Goal: Task Accomplishment & Management: Manage account settings

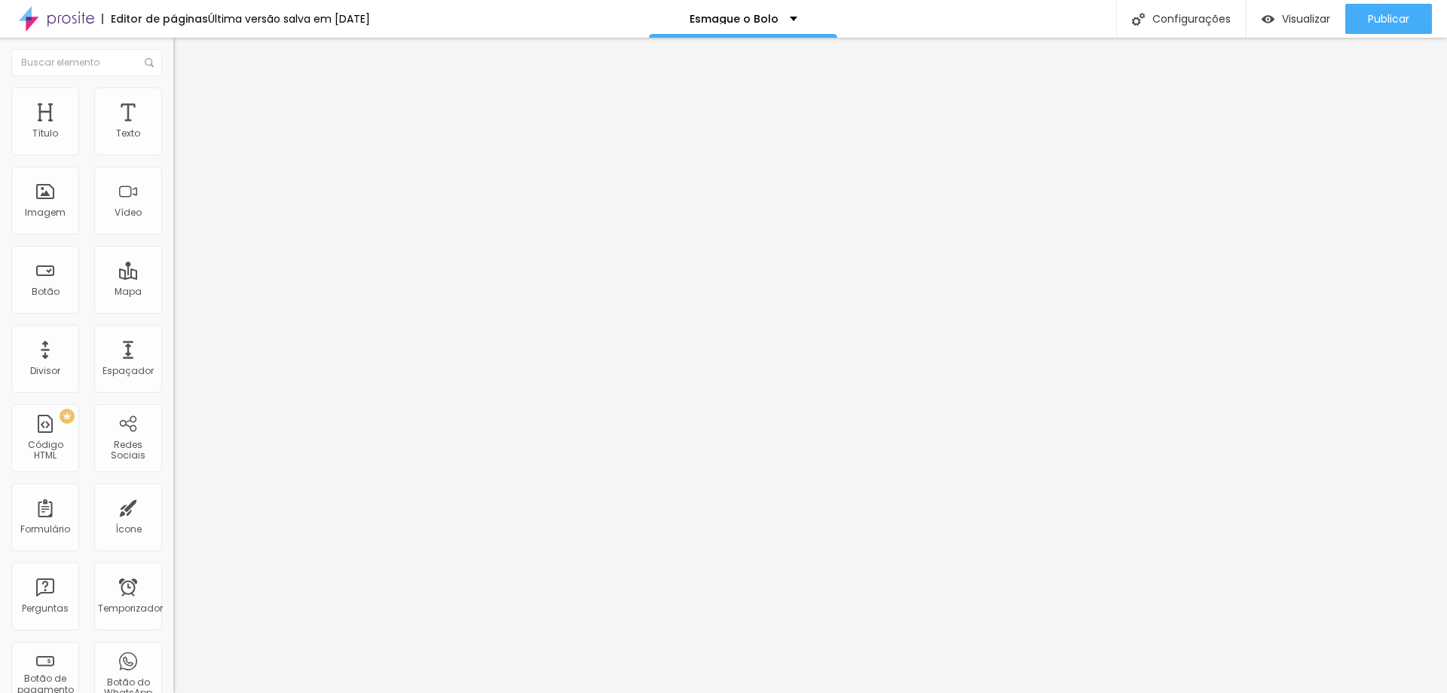
click at [173, 97] on li "Estilo" at bounding box center [259, 94] width 173 height 15
click at [187, 104] on font "Estilo" at bounding box center [198, 97] width 23 height 13
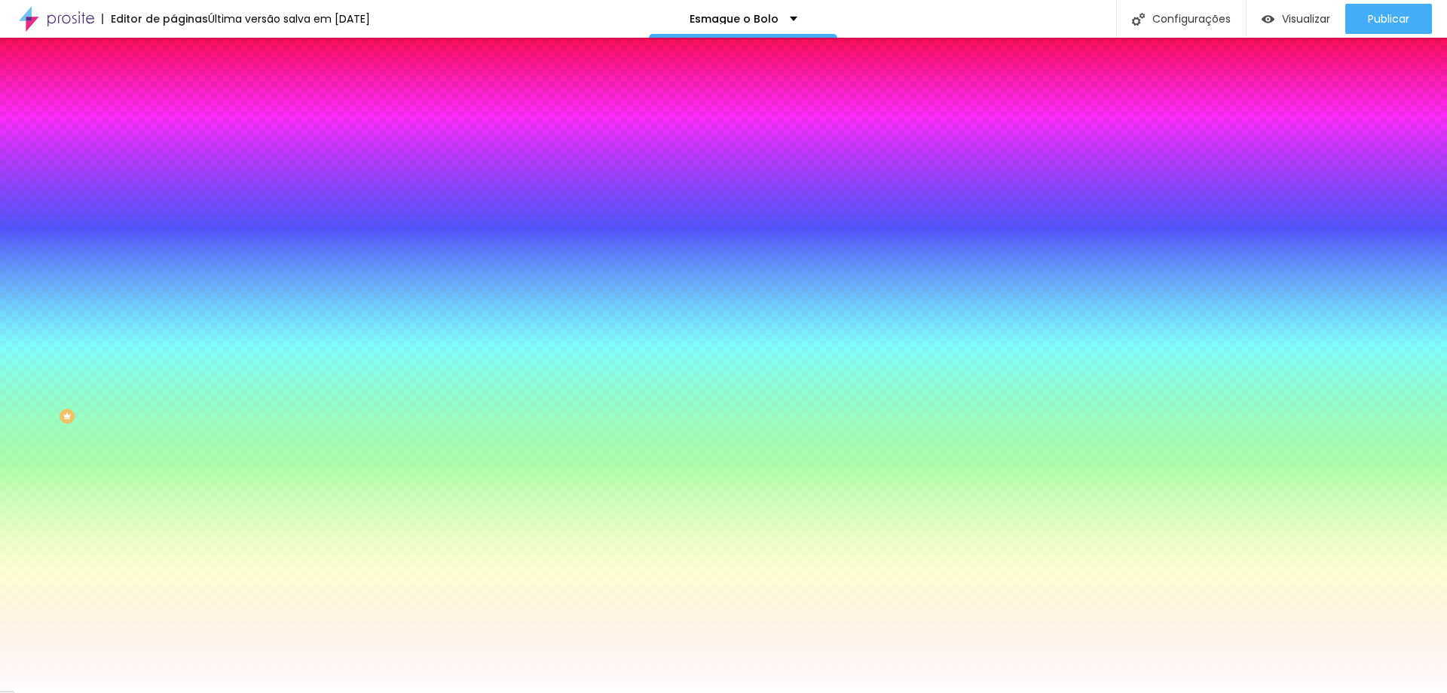
paste input "0E6DA"
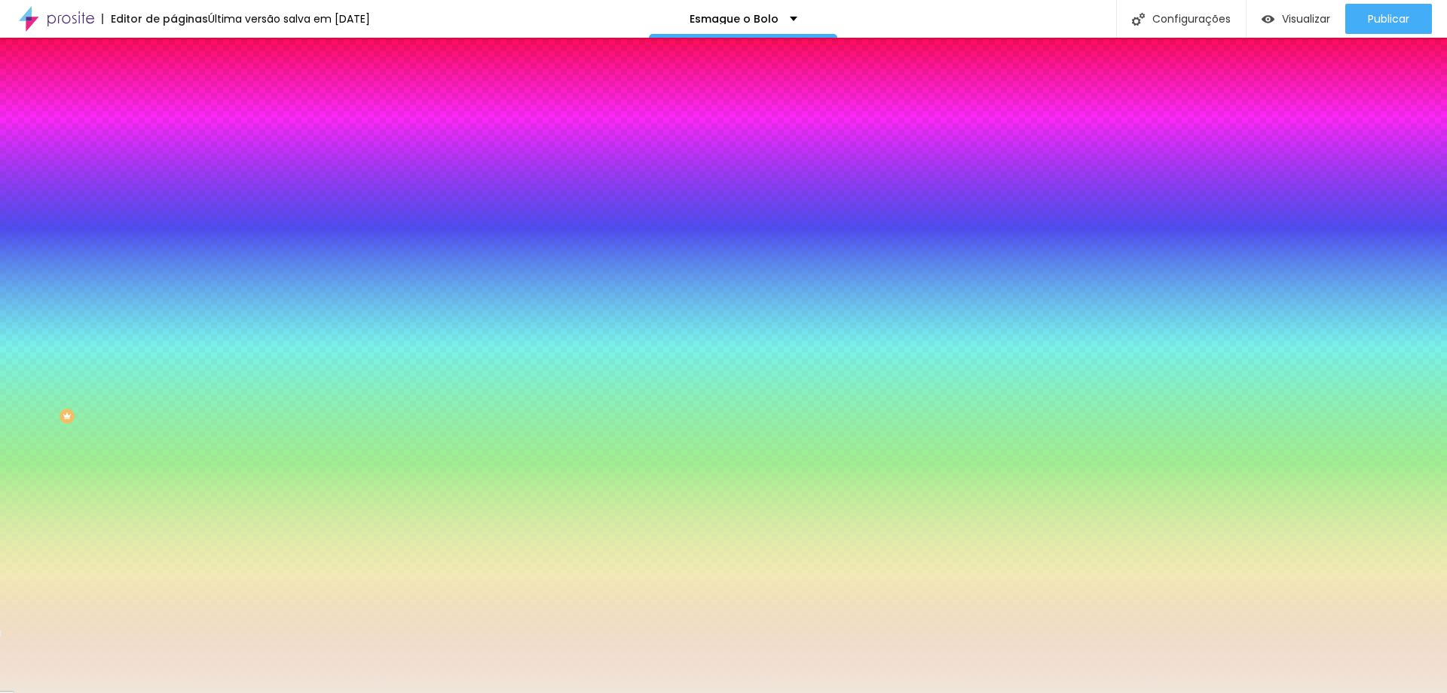
type input "#F0E6DA"
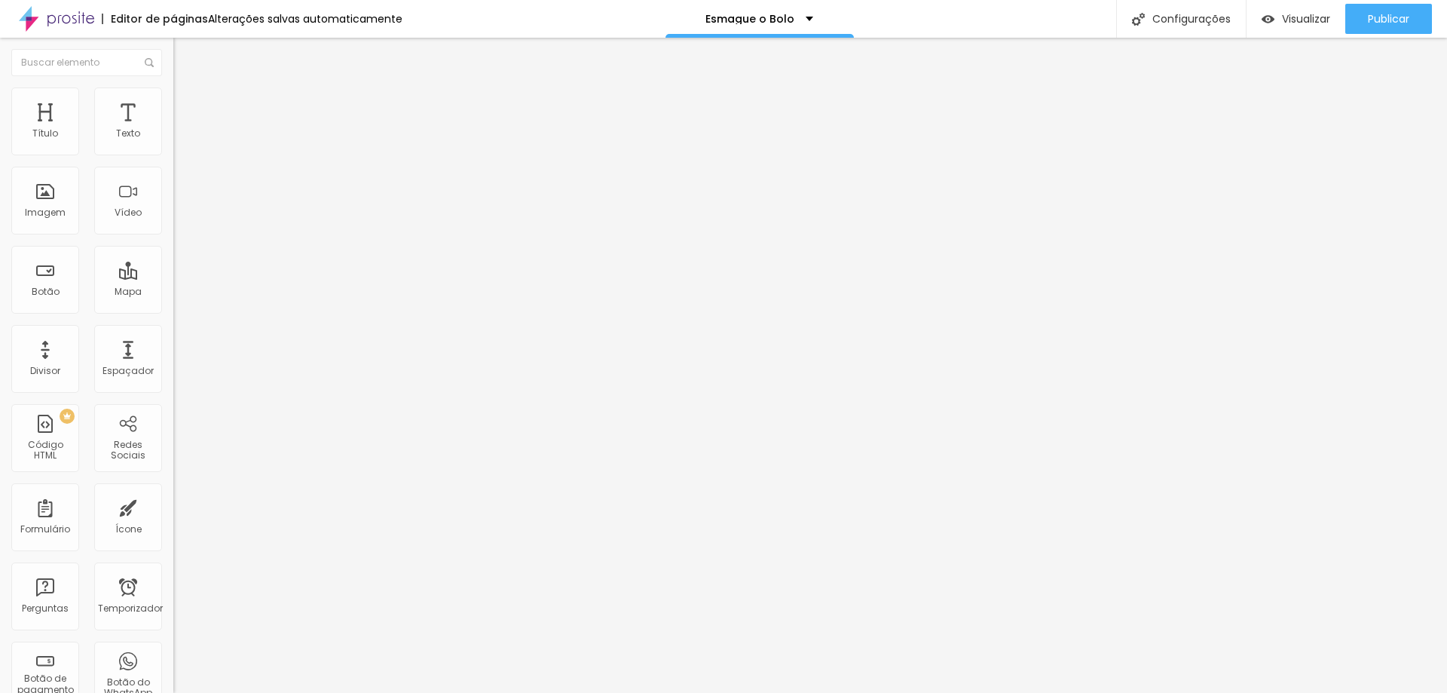
click at [173, 98] on li "Estilo" at bounding box center [259, 94] width 173 height 15
click at [187, 104] on font "Estilo" at bounding box center [198, 97] width 23 height 13
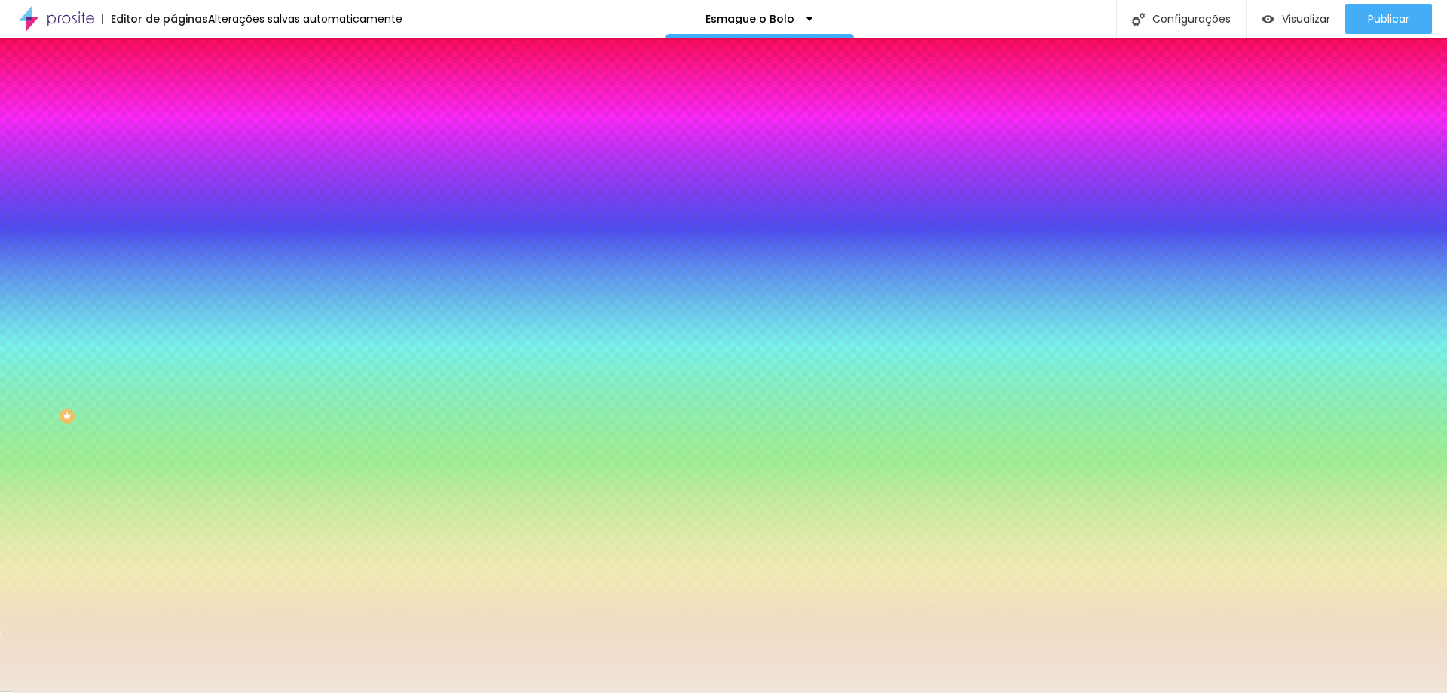
paste input "FFFFF"
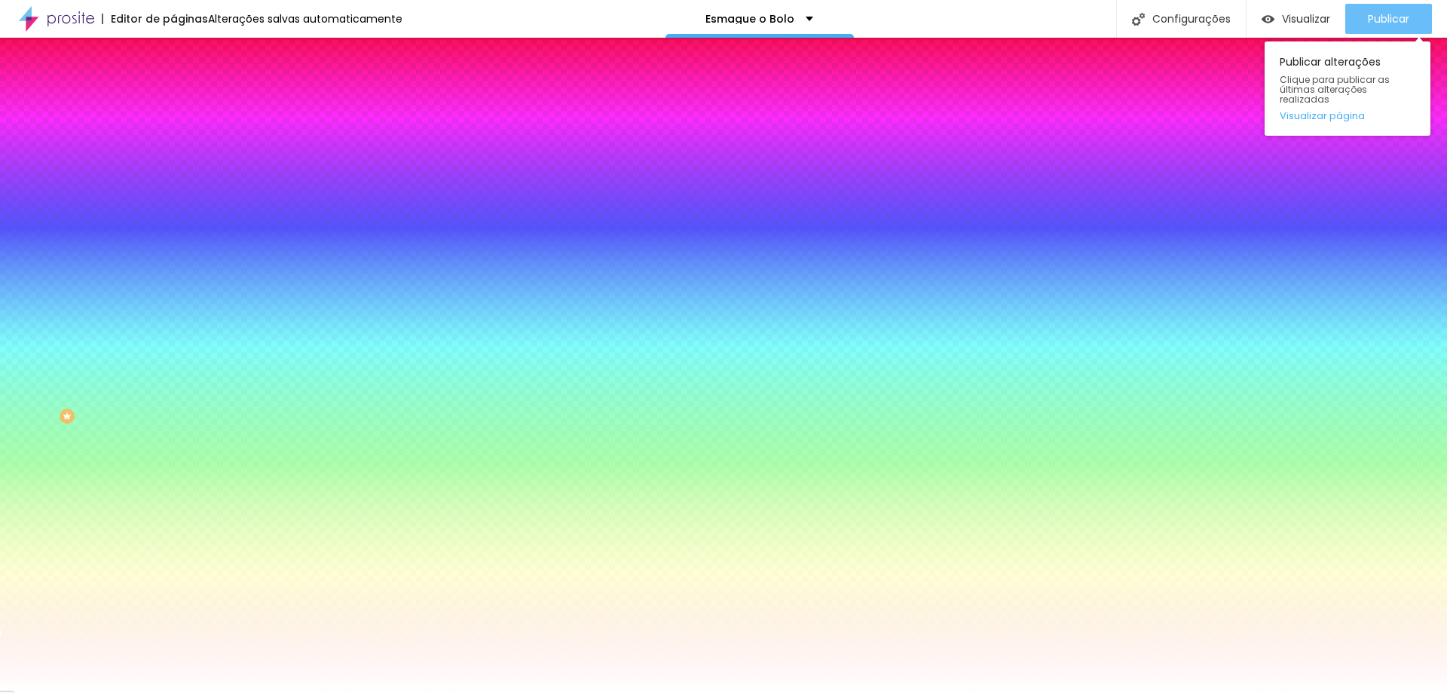
type input "#FFFFFF"
click at [1379, 18] on font "Publicar" at bounding box center [1388, 18] width 41 height 15
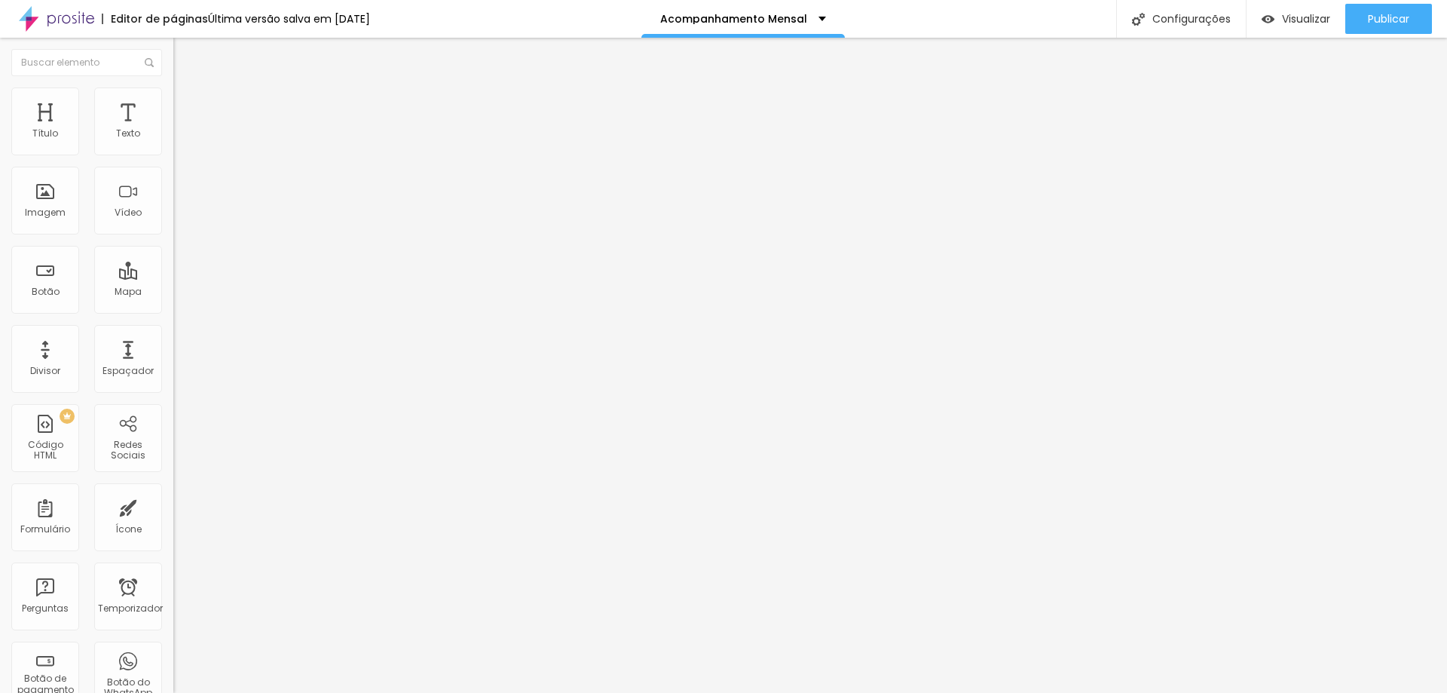
click at [173, 100] on li "Estilo" at bounding box center [259, 94] width 173 height 15
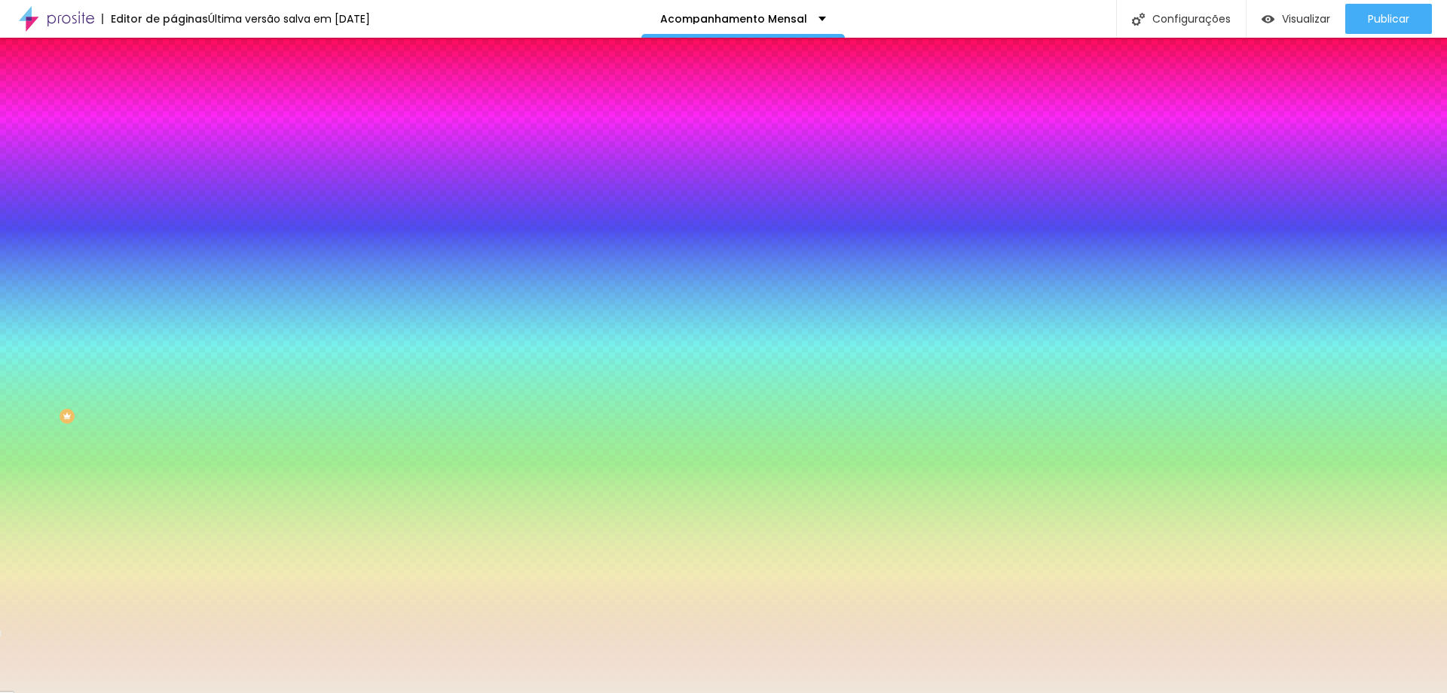
click at [173, 149] on div "Cor de fundo Voltar ao padrão #F0E6DA Sombra DESATIVADO Voltar ao padrão Borda …" at bounding box center [259, 185] width 173 height 134
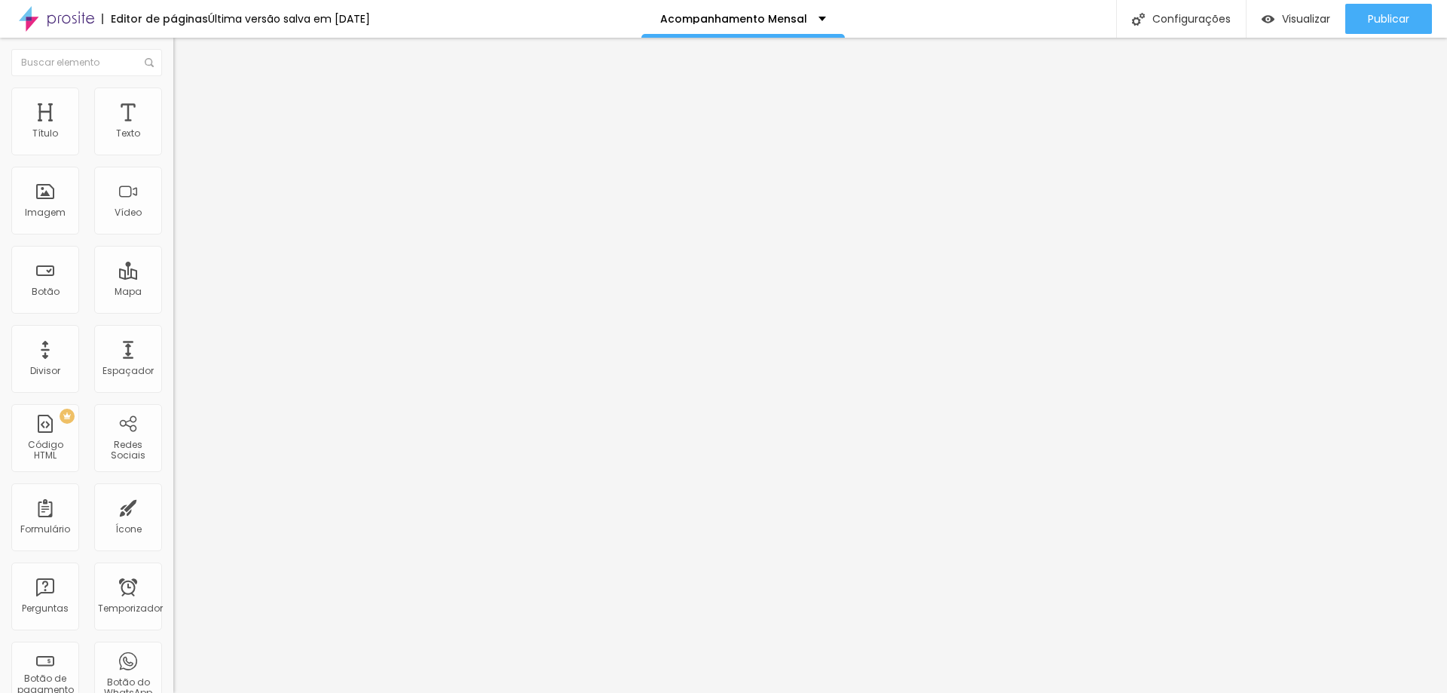
click at [187, 101] on font "Estilo" at bounding box center [198, 97] width 23 height 13
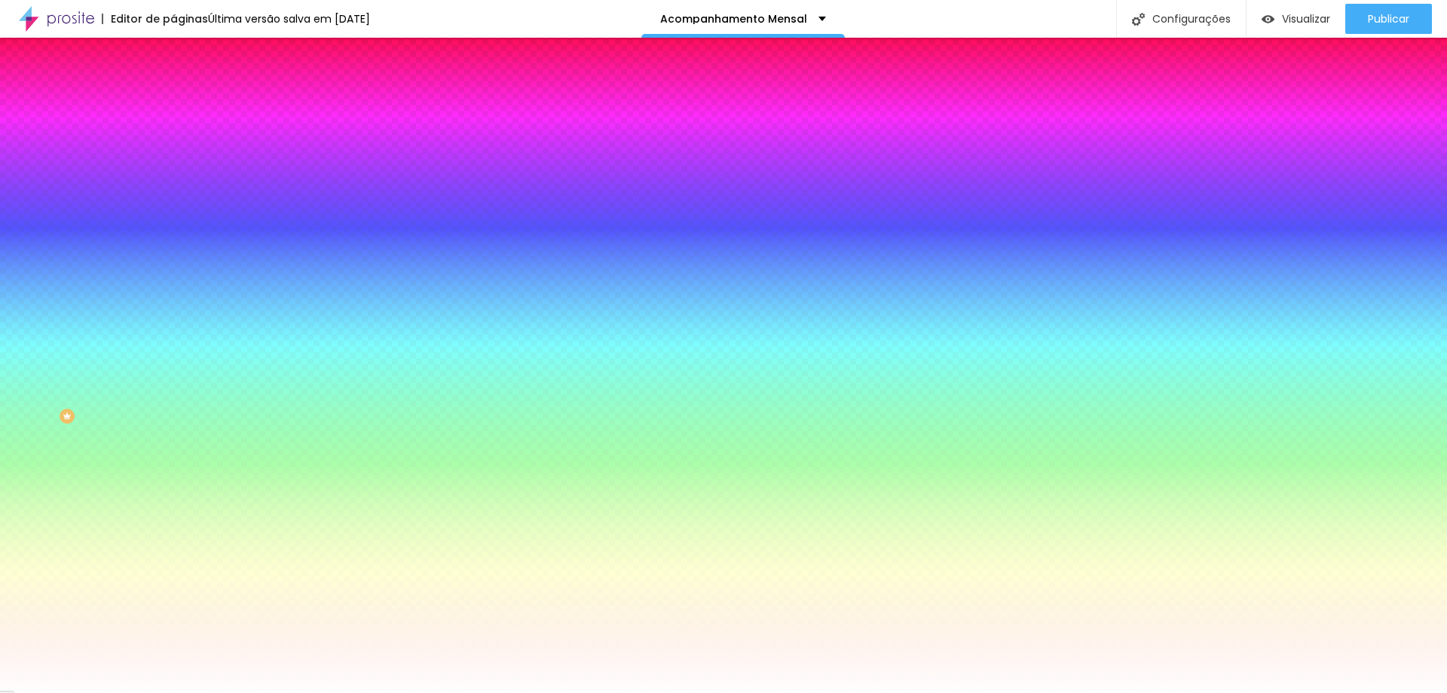
paste input "0E6DA"
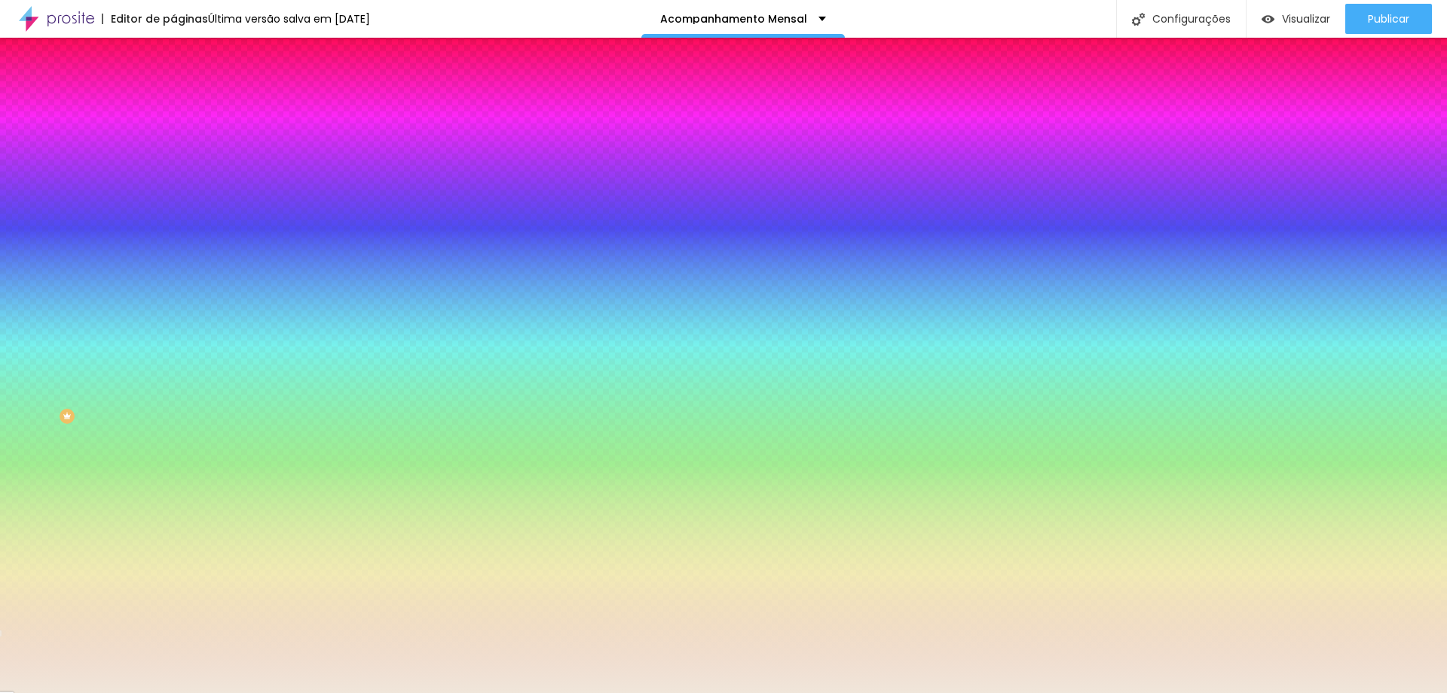
type input "#F0E6DA"
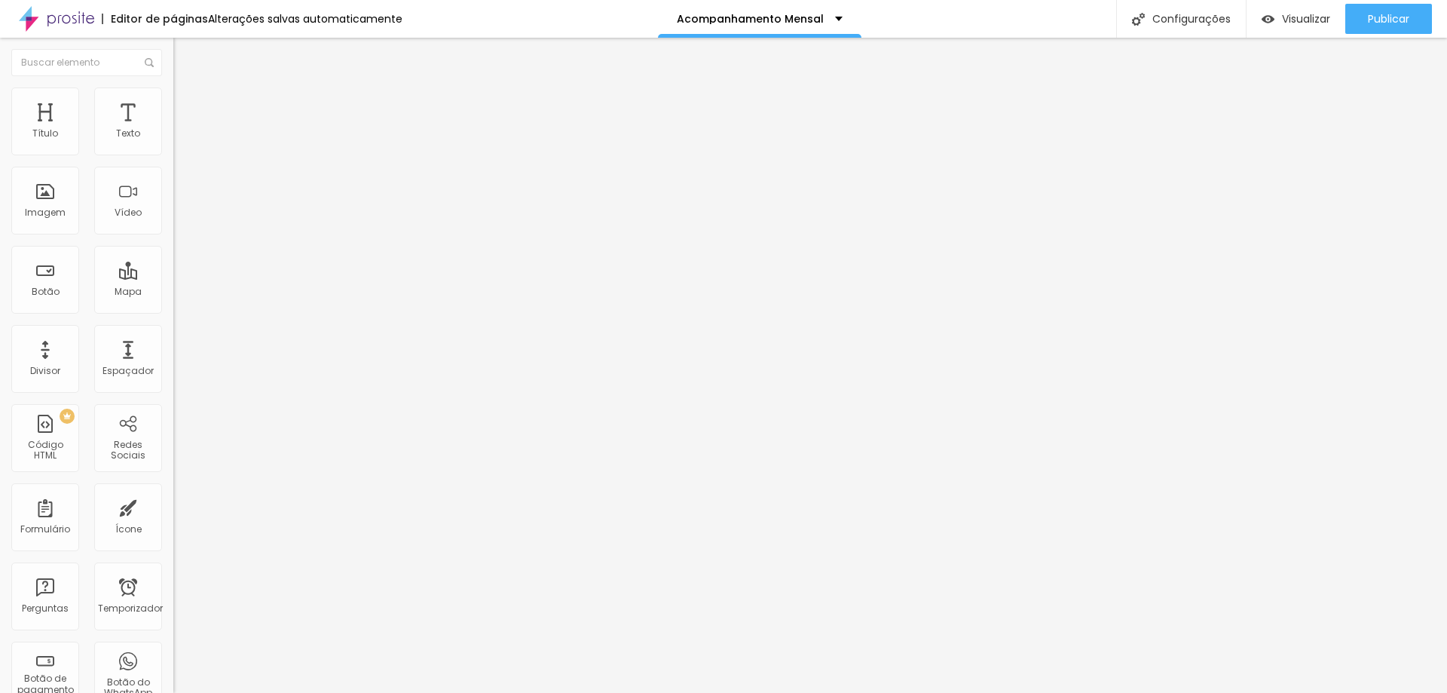
click at [173, 99] on li "Estilo" at bounding box center [259, 94] width 173 height 15
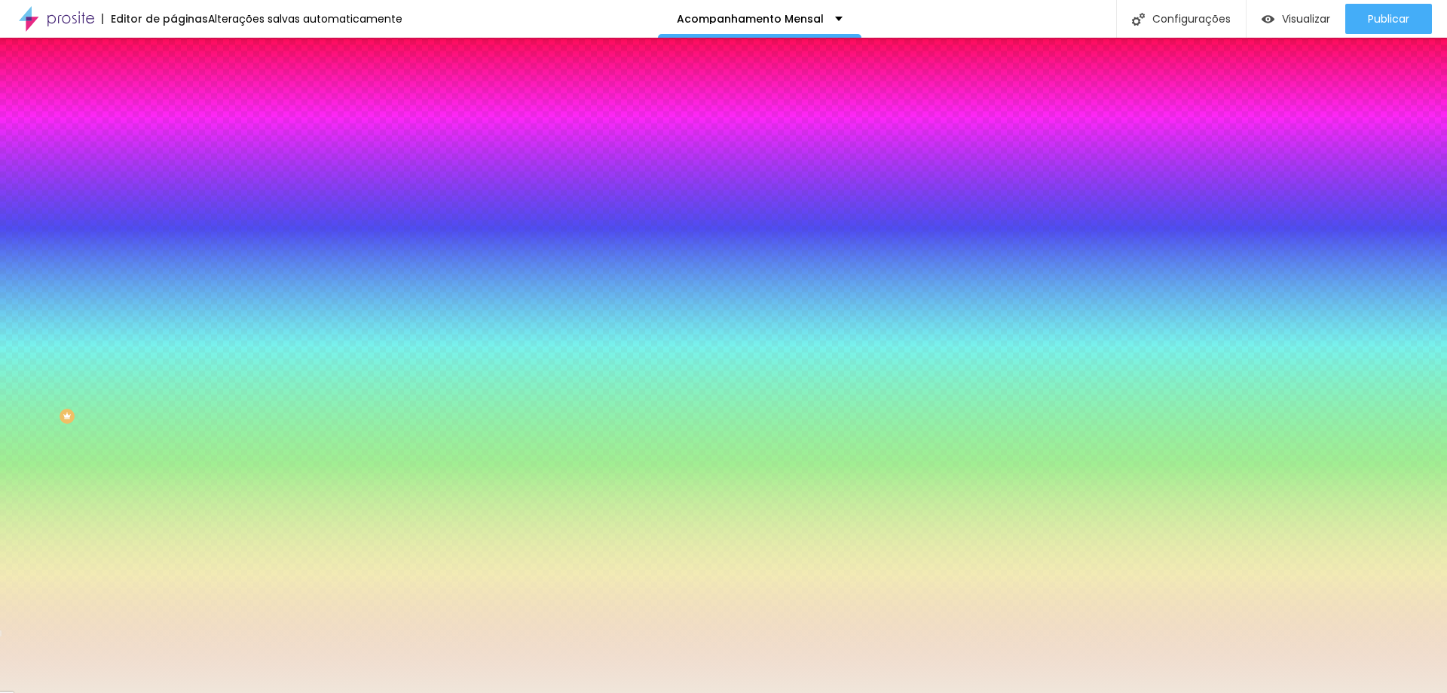
click at [173, 144] on div at bounding box center [259, 144] width 173 height 0
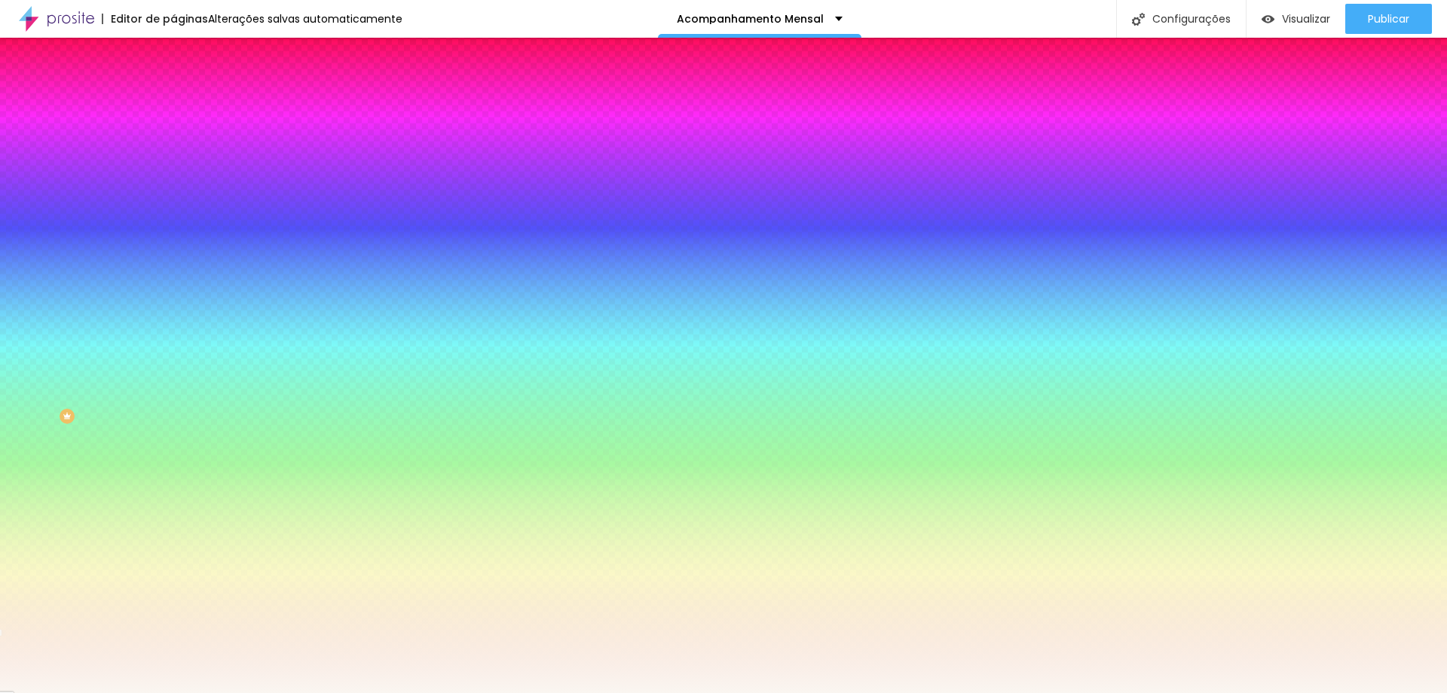
type input "#FFFFFF"
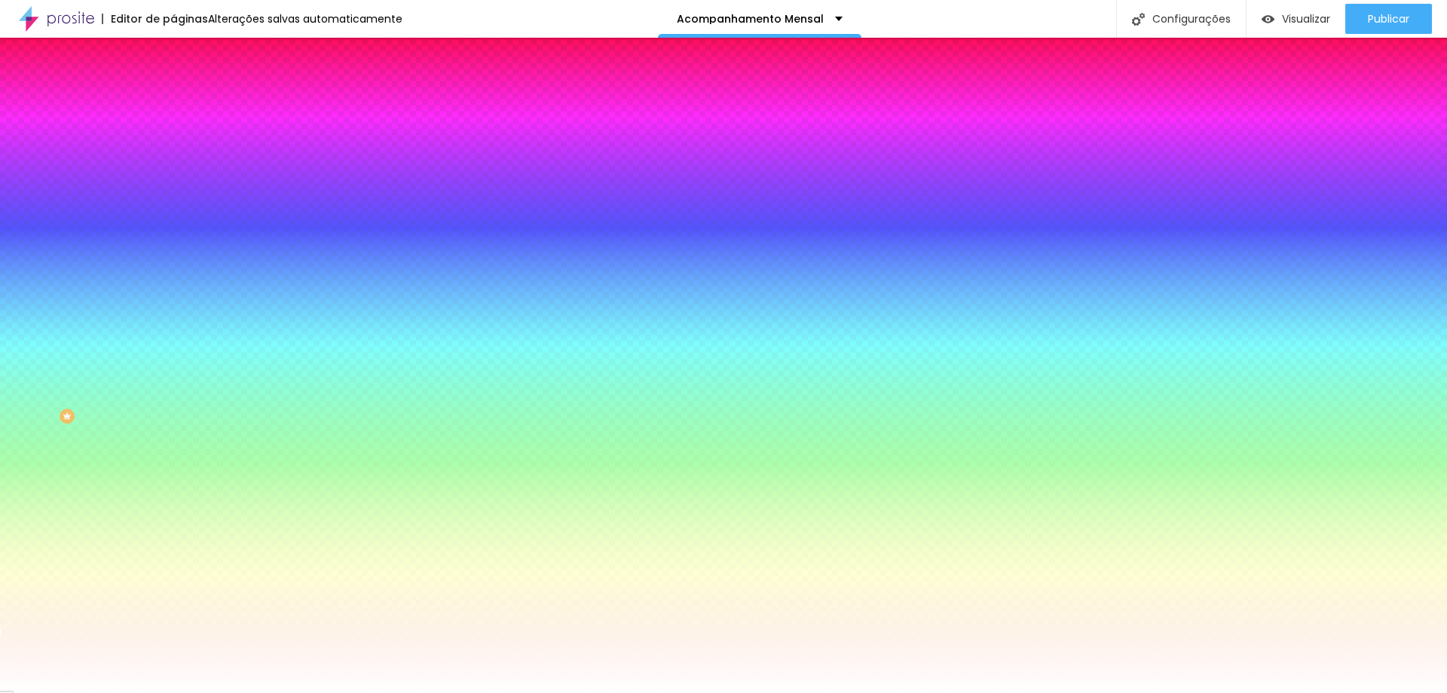
drag, startPoint x: 20, startPoint y: 167, endPoint x: 14, endPoint y: 156, distance: 13.2
click at [173, 156] on div "Cor de fundo Voltar ao padrão #FFFFFF" at bounding box center [259, 138] width 173 height 41
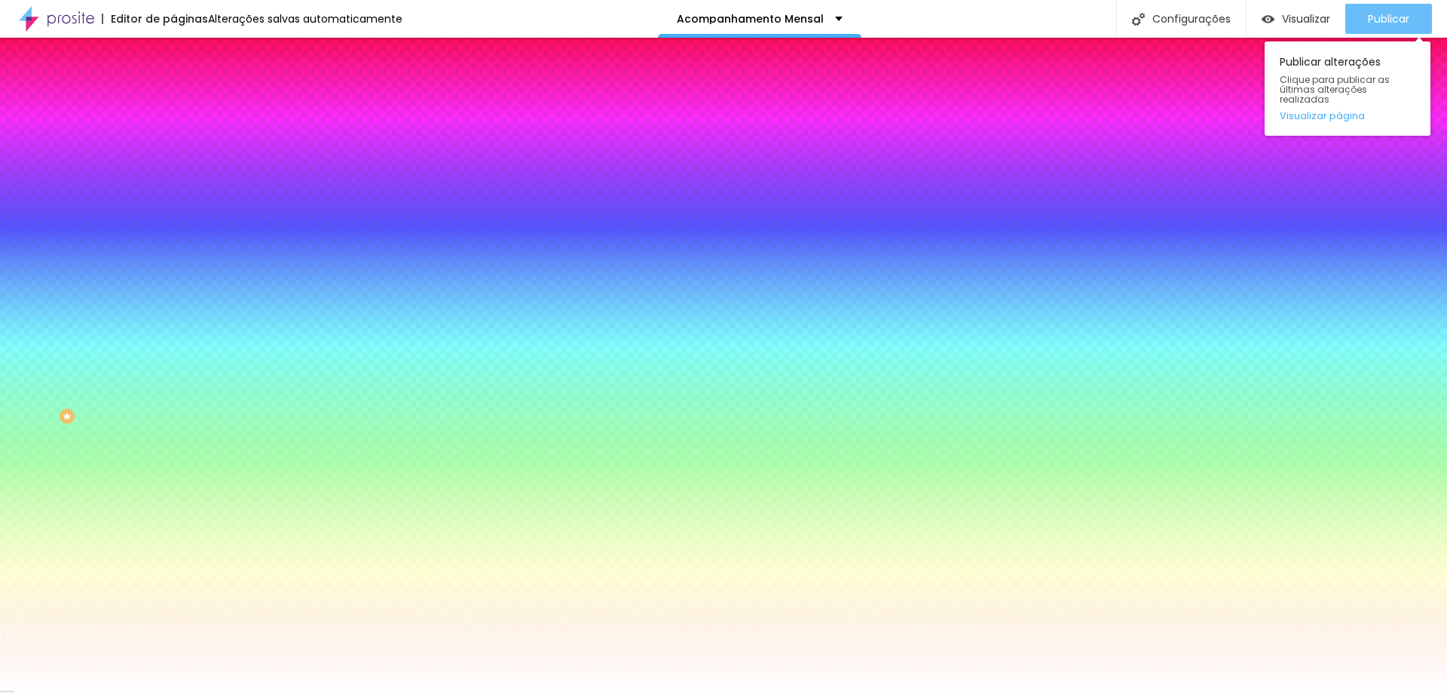
click at [1375, 15] on font "Publicar" at bounding box center [1388, 18] width 41 height 15
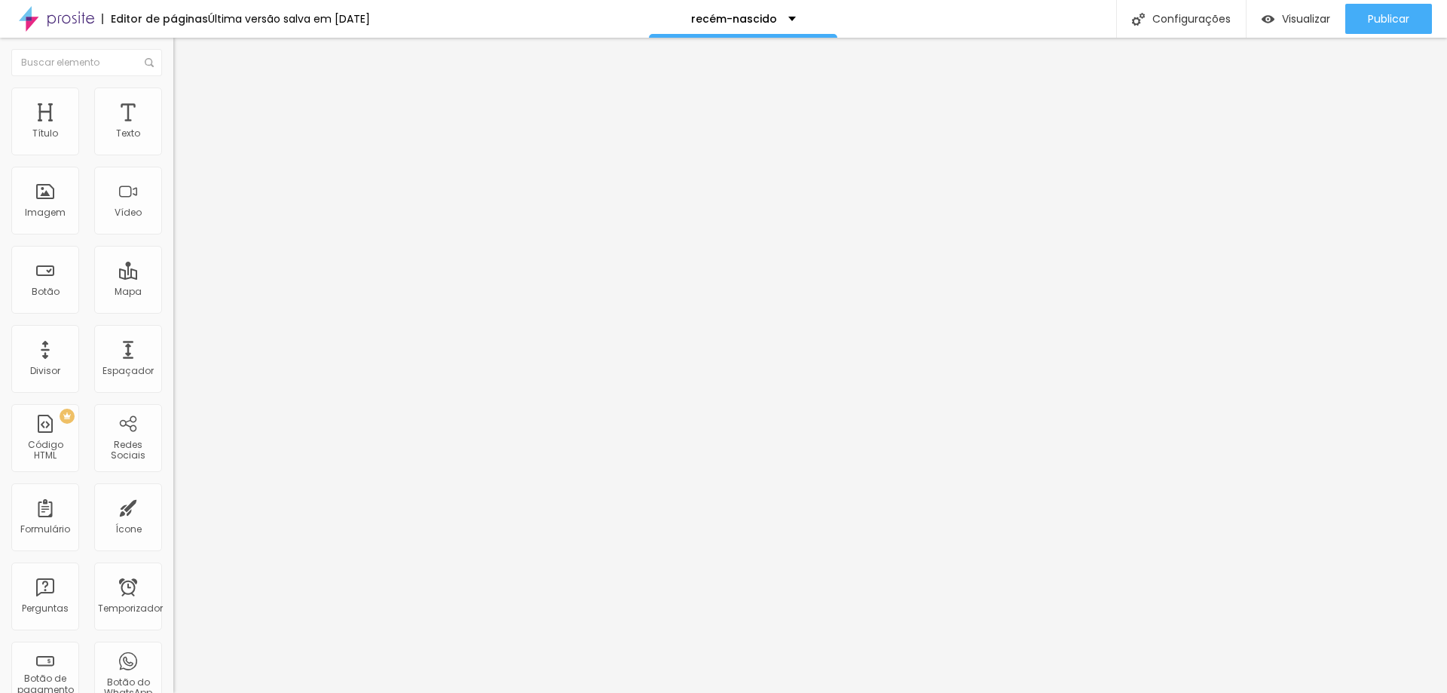
click at [187, 103] on font "Estilo" at bounding box center [198, 97] width 23 height 13
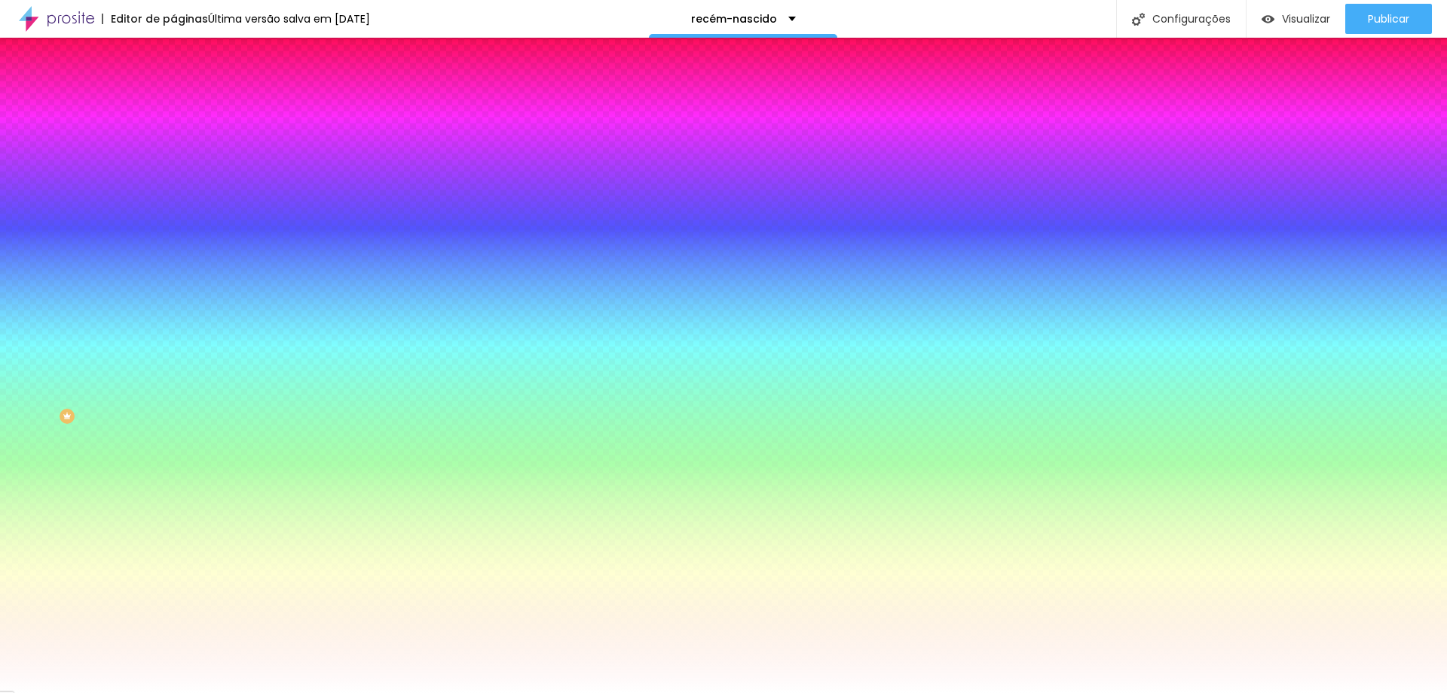
paste input "0E6DA"
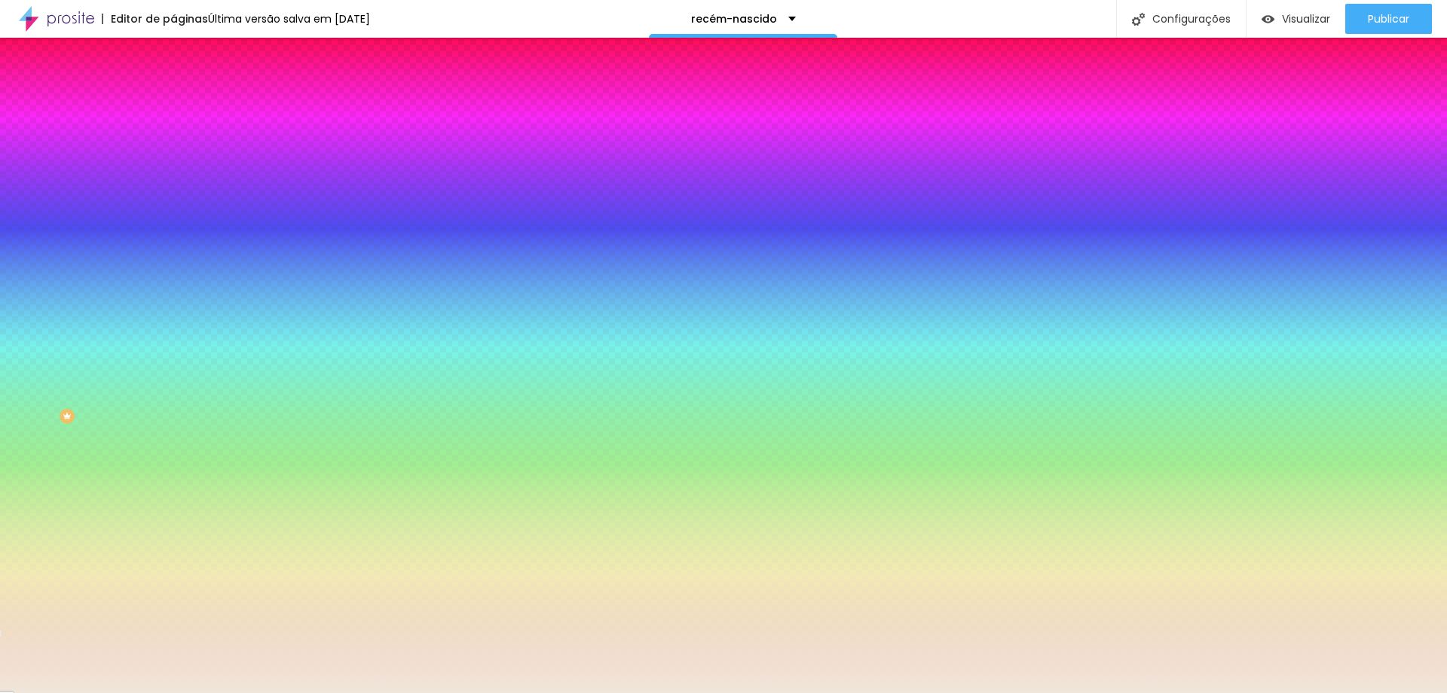
type input "#F0E6DA"
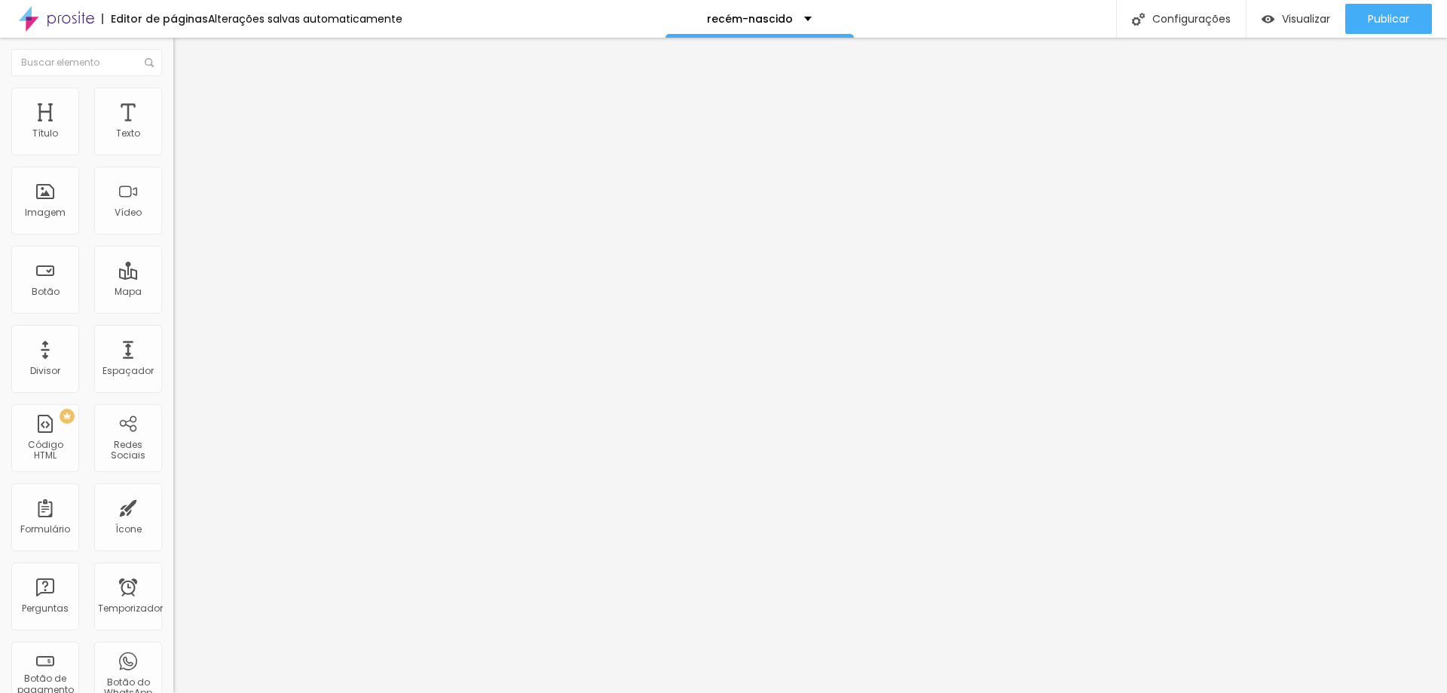
drag, startPoint x: 89, startPoint y: 97, endPoint x: 113, endPoint y: 127, distance: 38.6
click at [173, 97] on img at bounding box center [180, 94] width 14 height 14
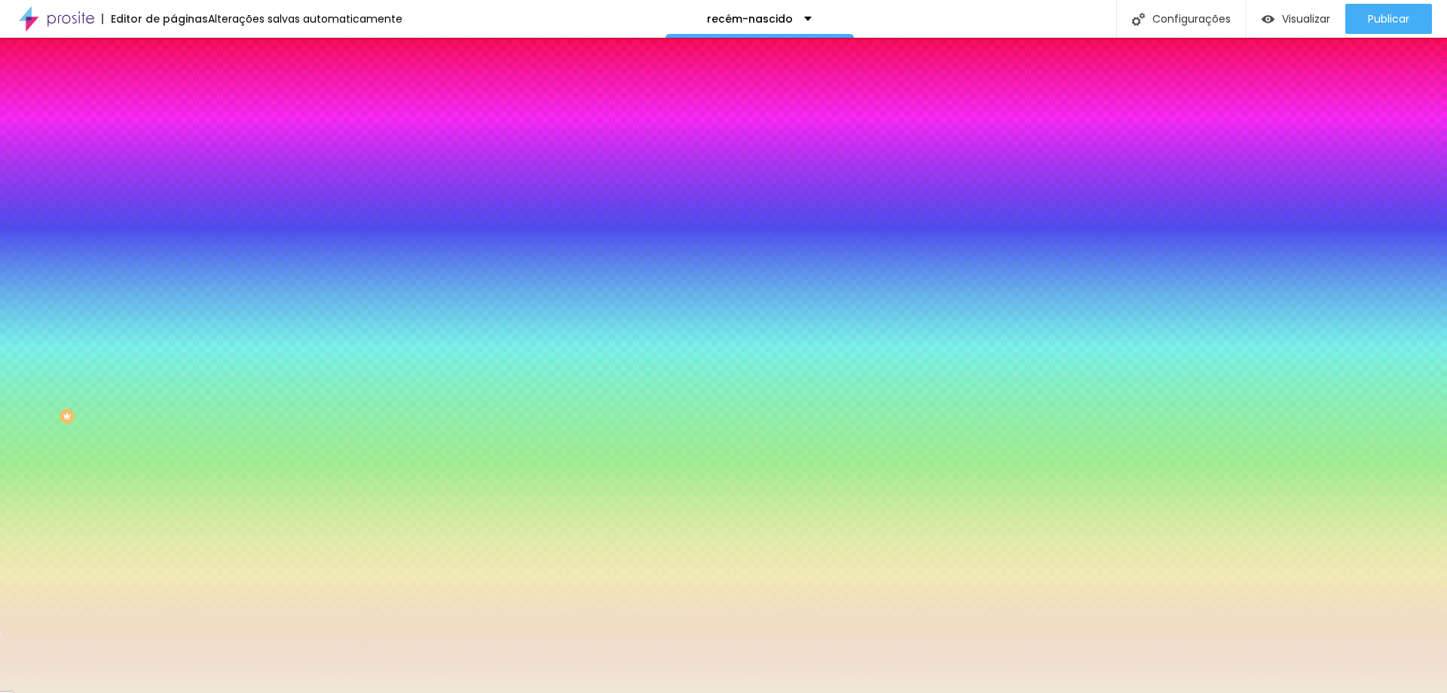
click at [173, 144] on div at bounding box center [259, 144] width 173 height 0
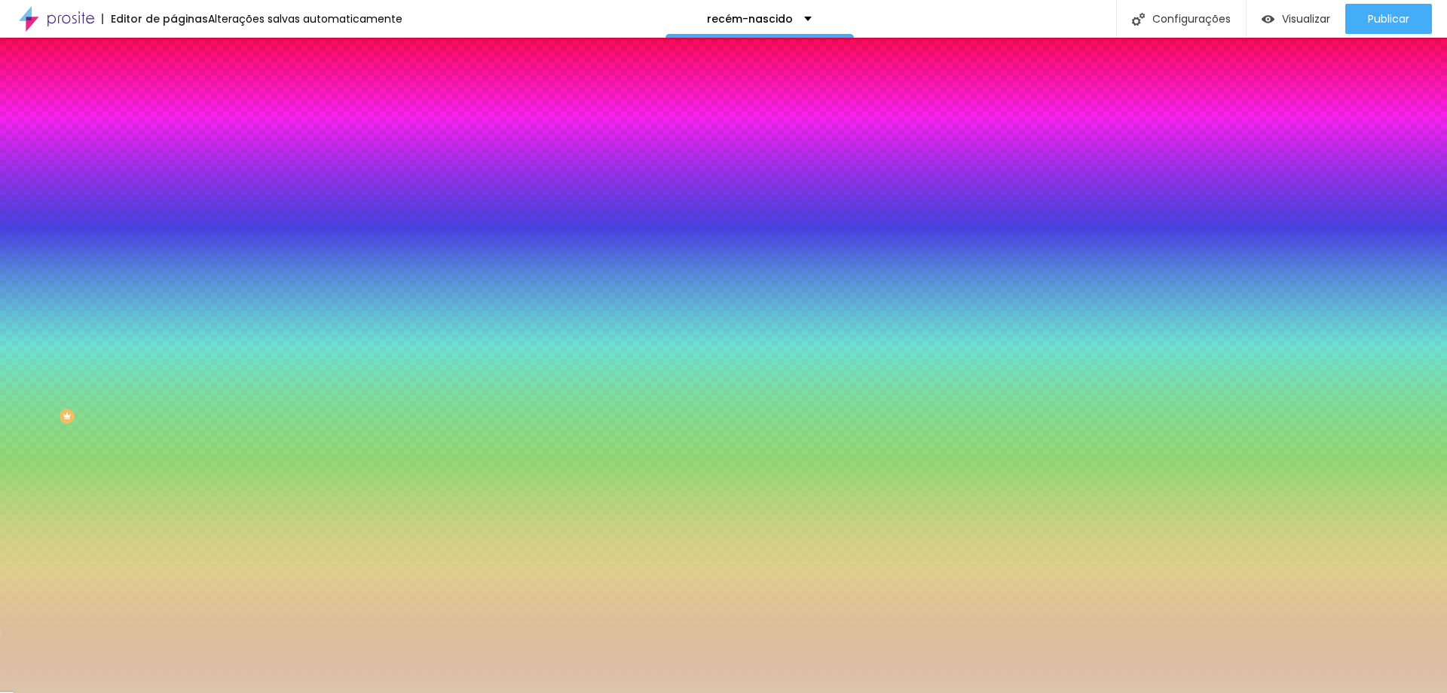
type input "#FFFFFF"
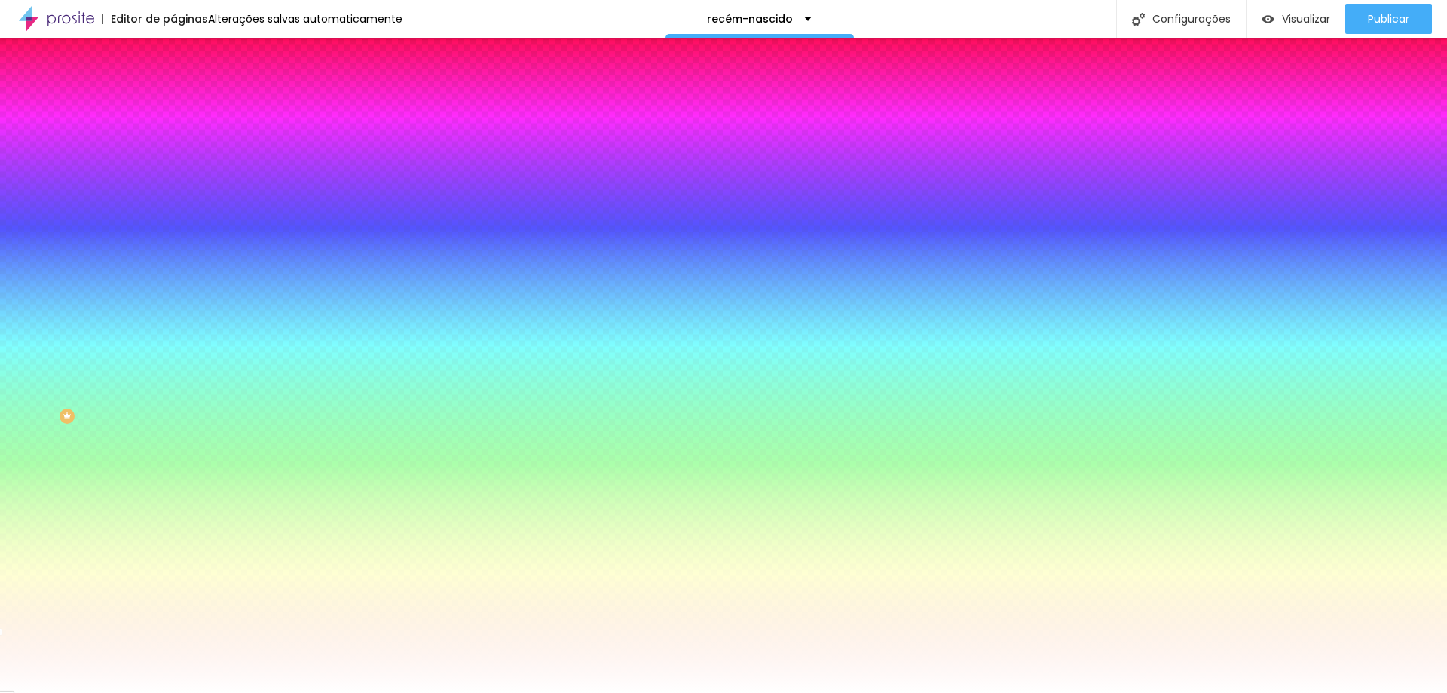
drag, startPoint x: 30, startPoint y: 181, endPoint x: 0, endPoint y: 165, distance: 34.1
click at [173, 165] on div "Cor de fundo Voltar ao padrão #FFFFFF Sombra DESATIVADO Voltar ao padrão Borda …" at bounding box center [259, 185] width 173 height 134
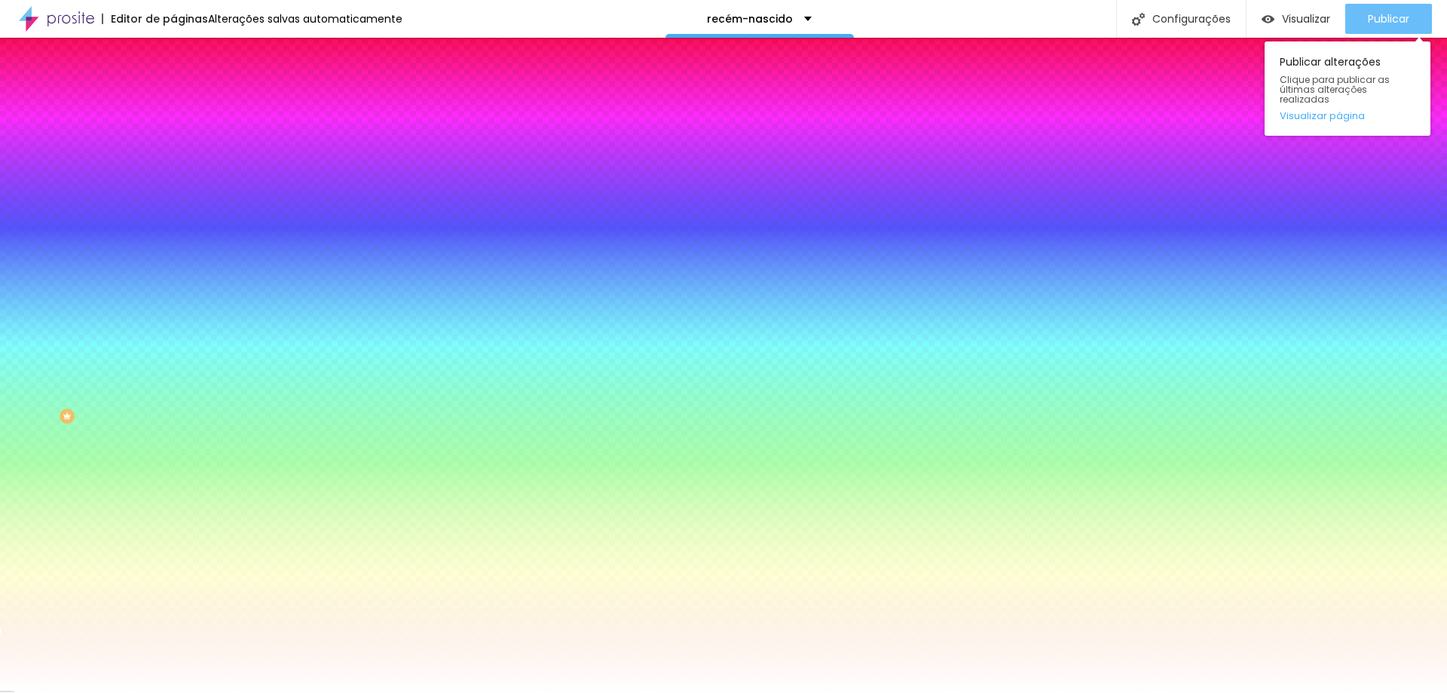
click at [1359, 14] on button "Publicar" at bounding box center [1389, 19] width 87 height 30
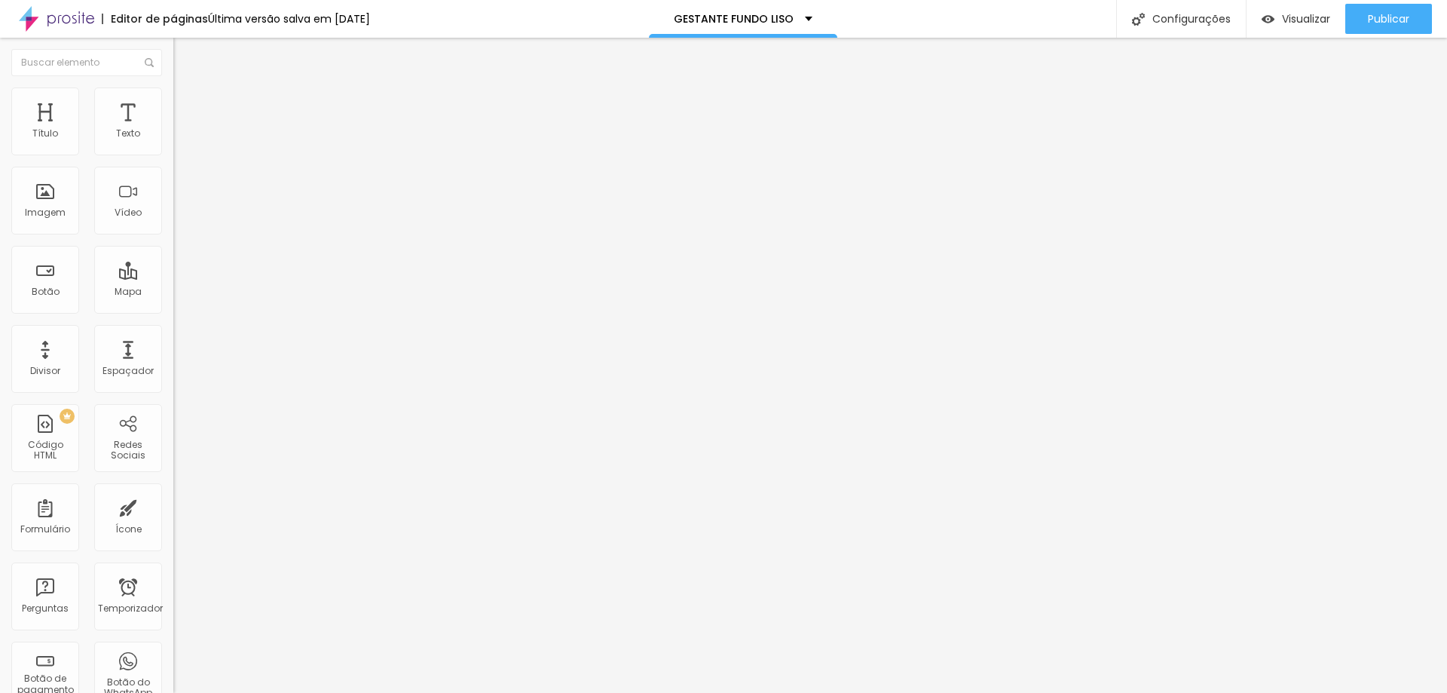
click at [187, 101] on font "Estilo" at bounding box center [198, 97] width 23 height 13
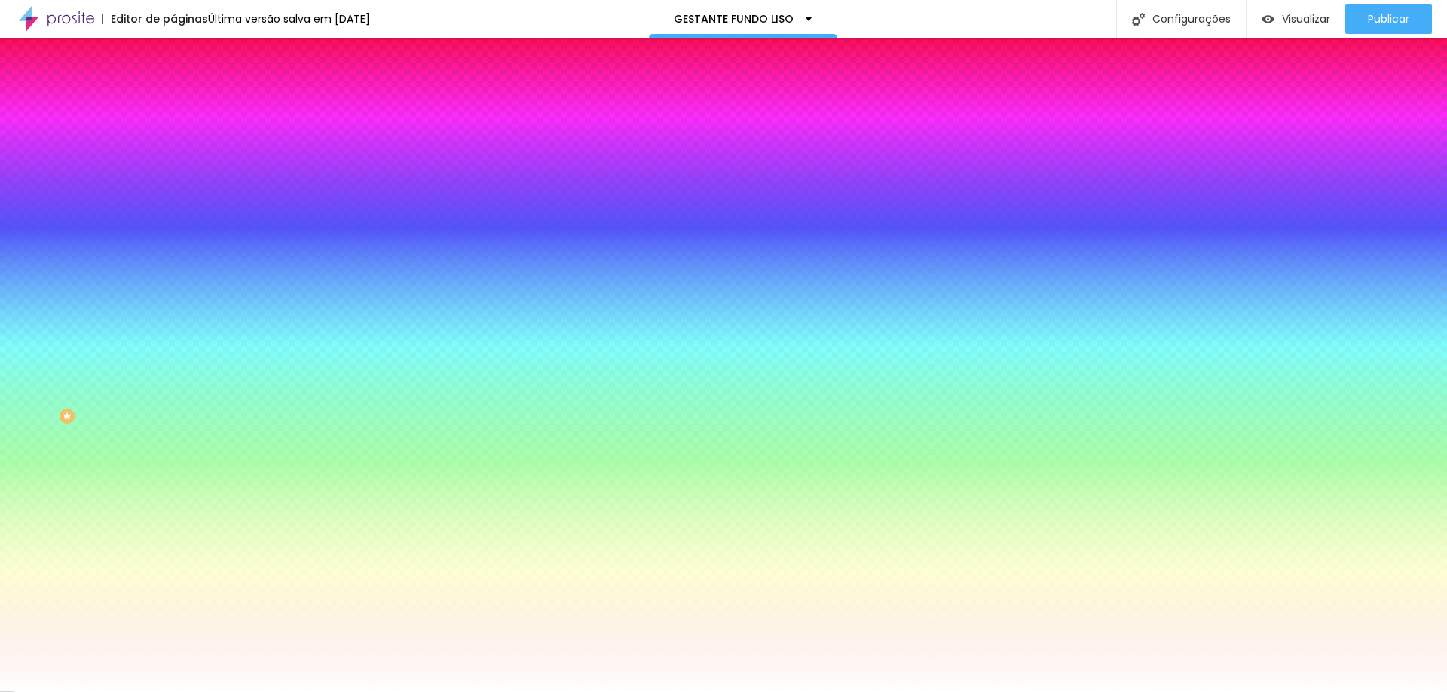
paste input "0E6DA"
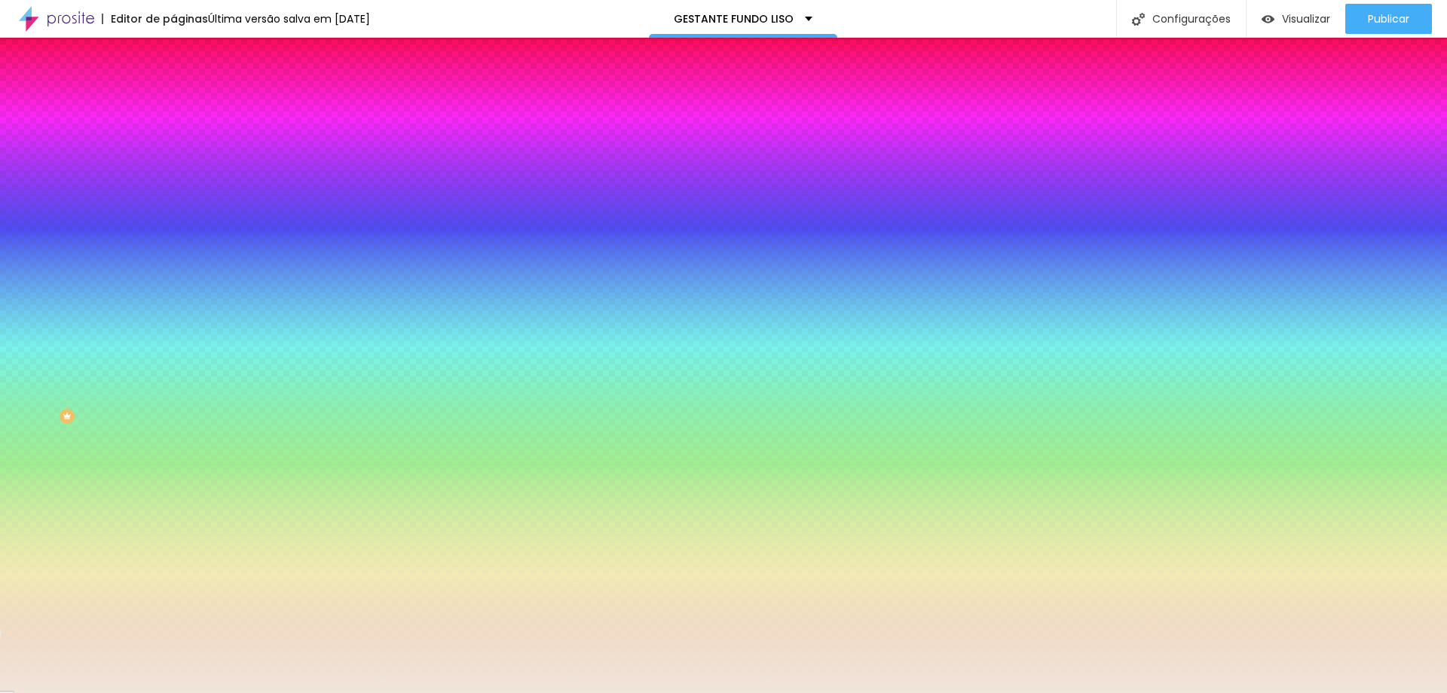
type input "#F0E6DA"
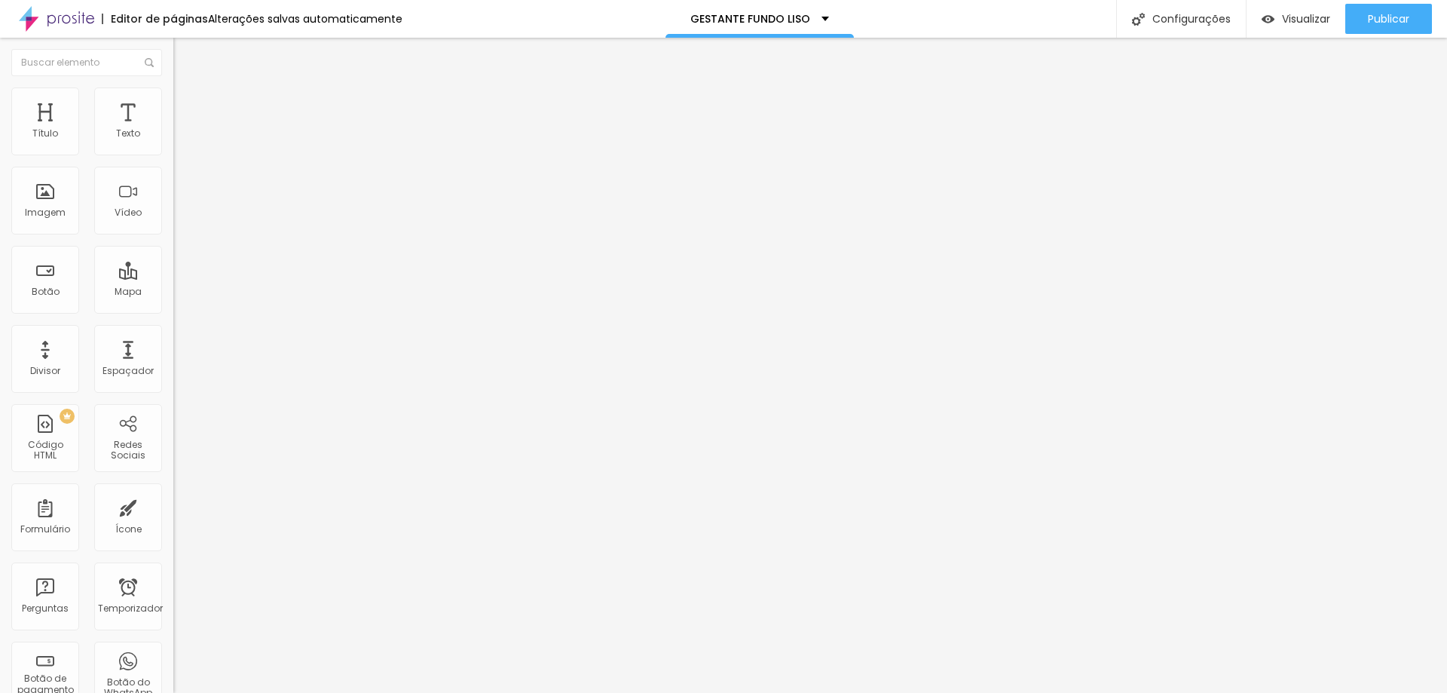
click at [187, 104] on font "Estilo" at bounding box center [198, 97] width 23 height 13
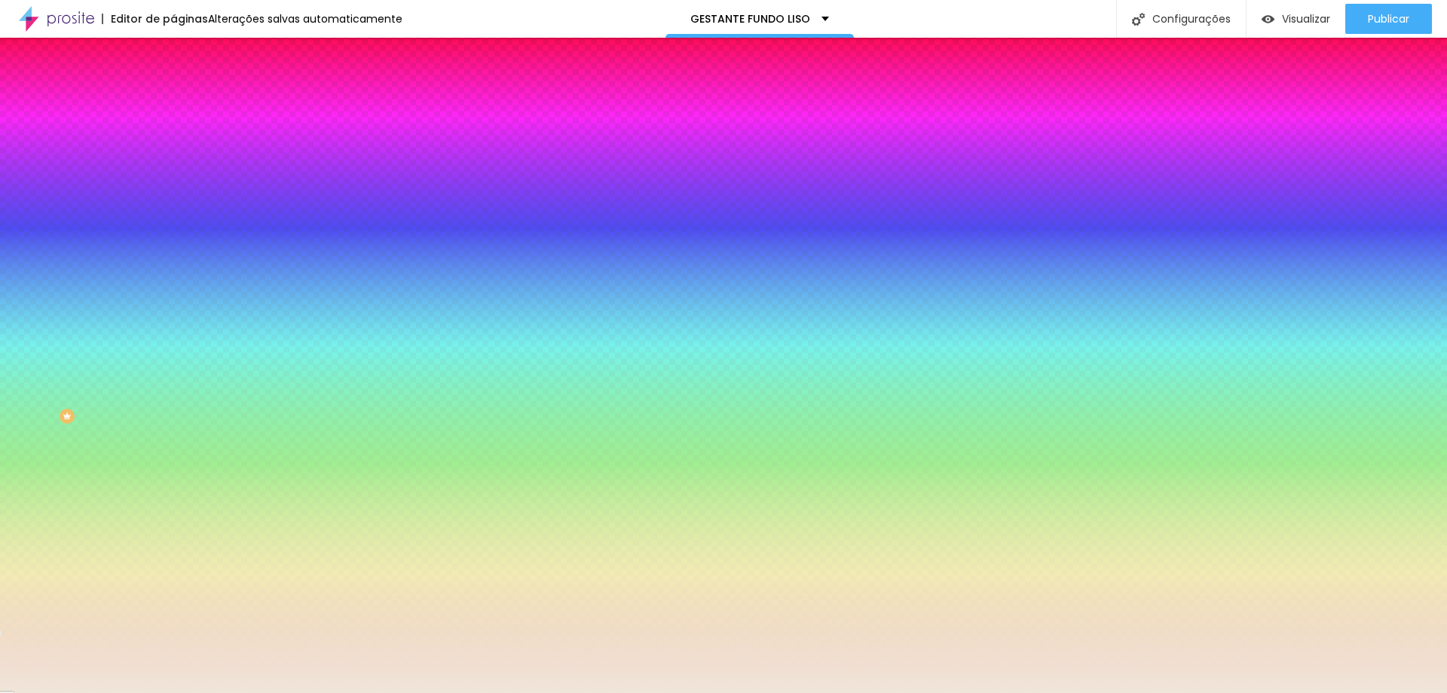
click at [173, 144] on div at bounding box center [259, 144] width 173 height 0
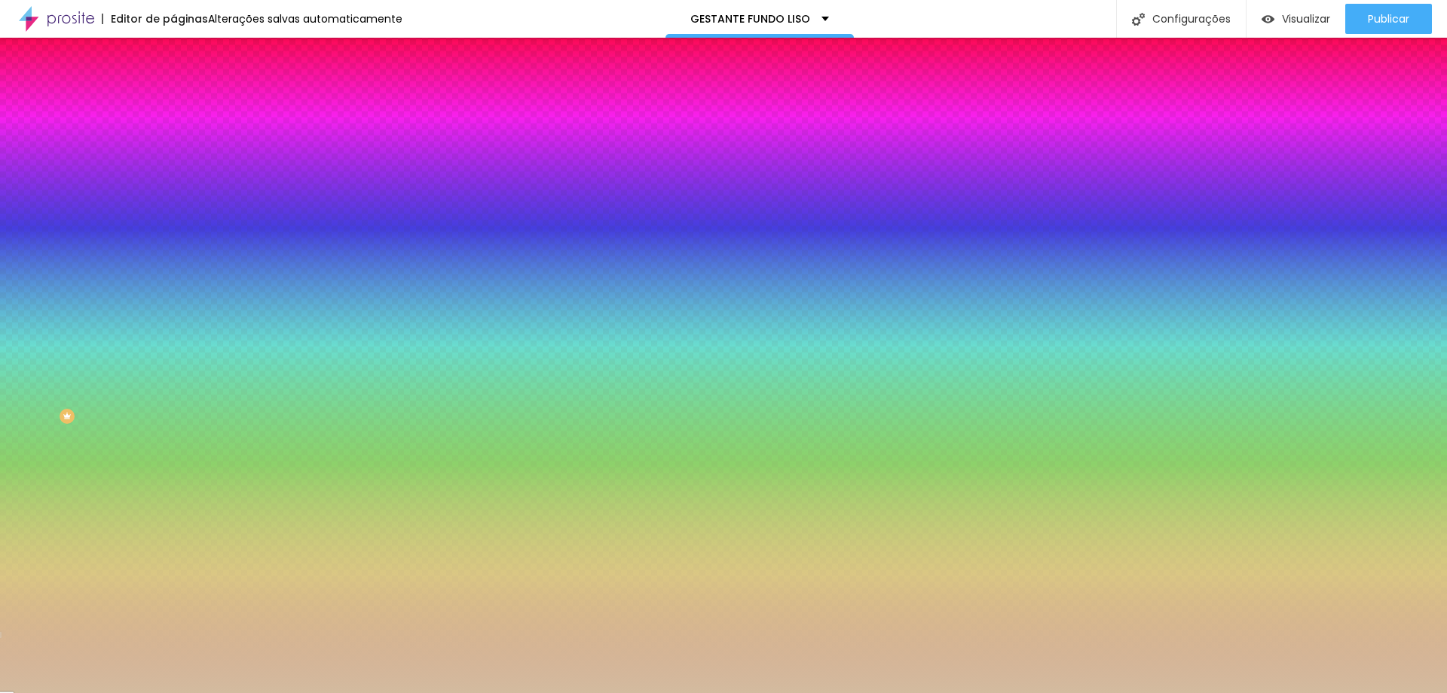
type input "#FFFFFF"
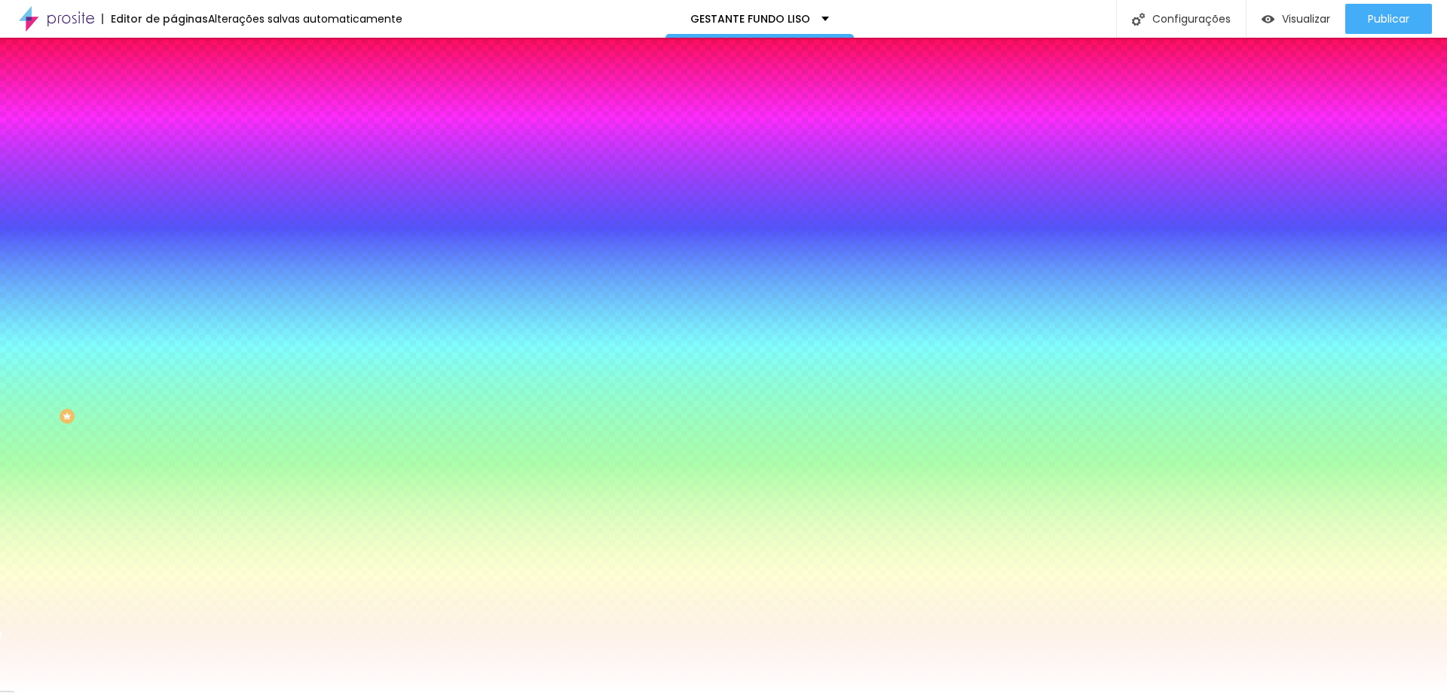
drag, startPoint x: 43, startPoint y: 188, endPoint x: 0, endPoint y: 148, distance: 59.2
click at [173, 148] on div "Cor de fundo Voltar ao padrão #FFFFFF Sombra DESATIVADO Voltar ao padrão Borda …" at bounding box center [259, 185] width 173 height 134
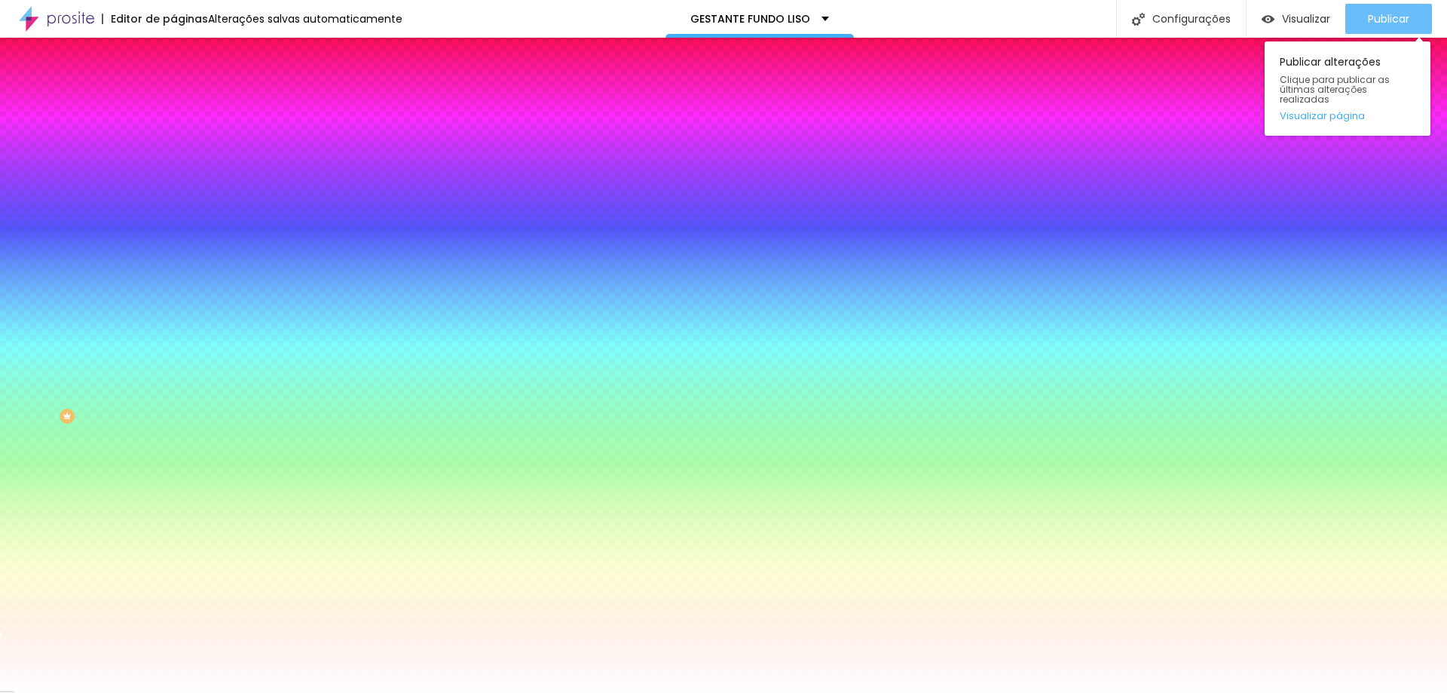
click at [1393, 20] on font "Publicar" at bounding box center [1388, 18] width 41 height 15
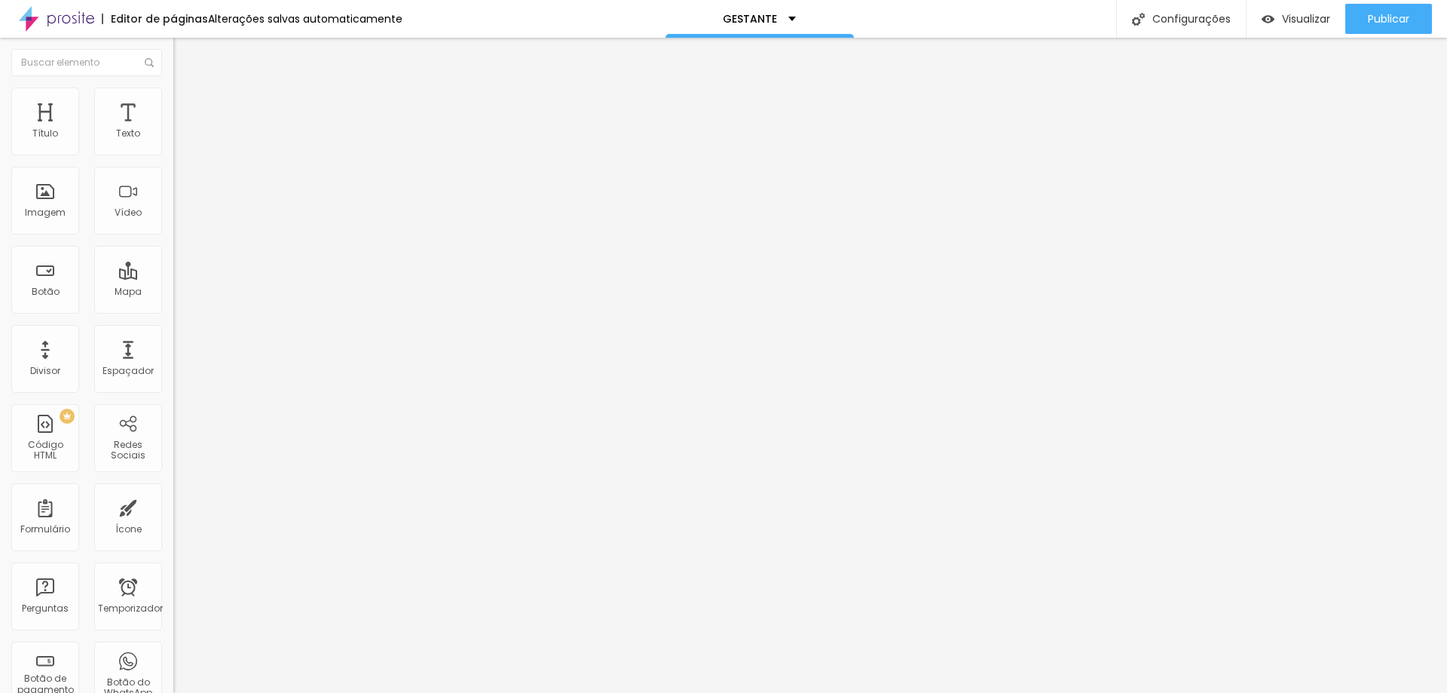
click at [173, 95] on img at bounding box center [180, 94] width 14 height 14
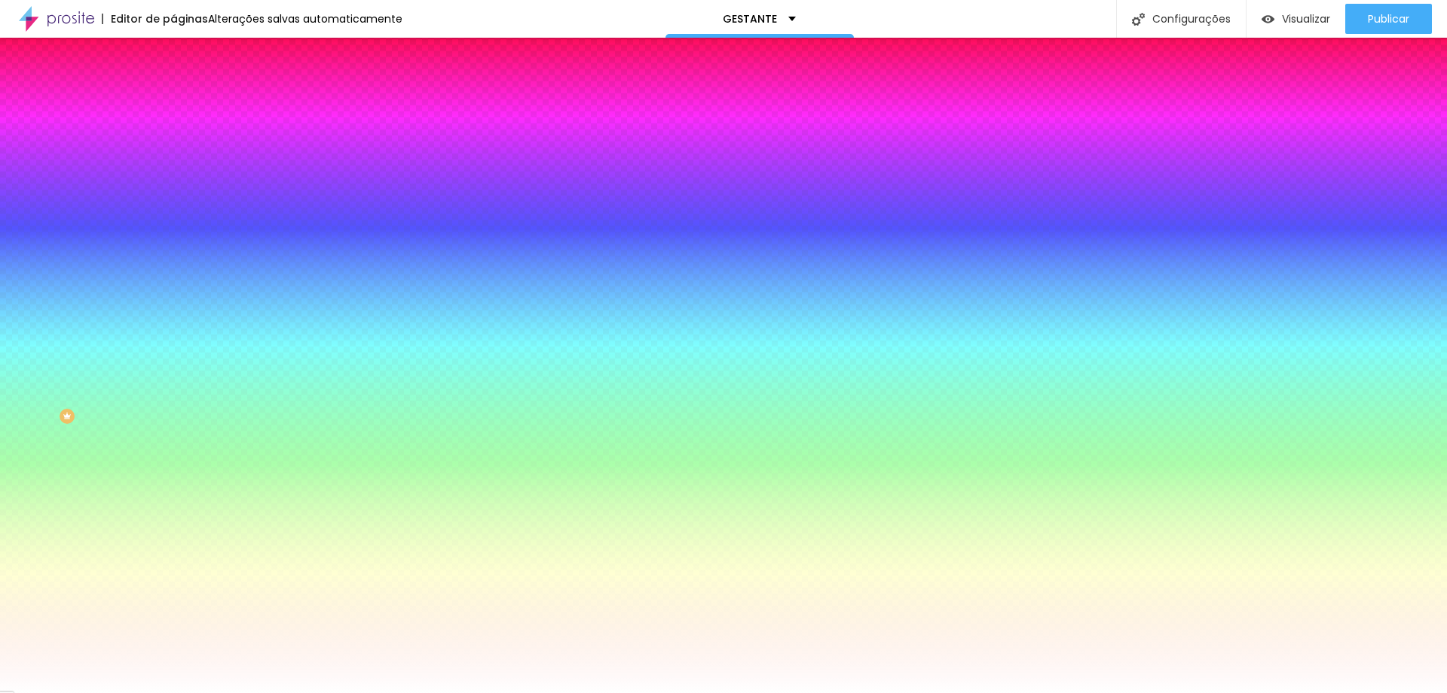
paste input "0E6DA"
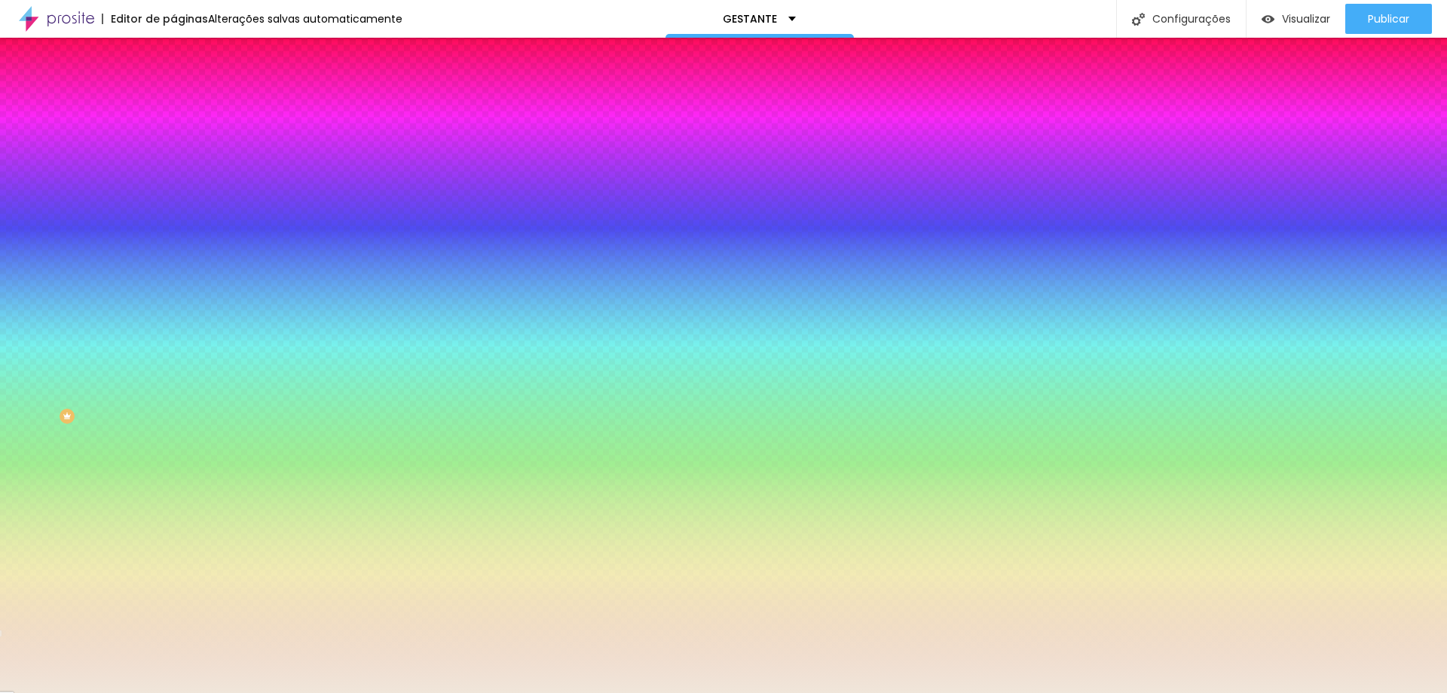
type input "#F0E6DA"
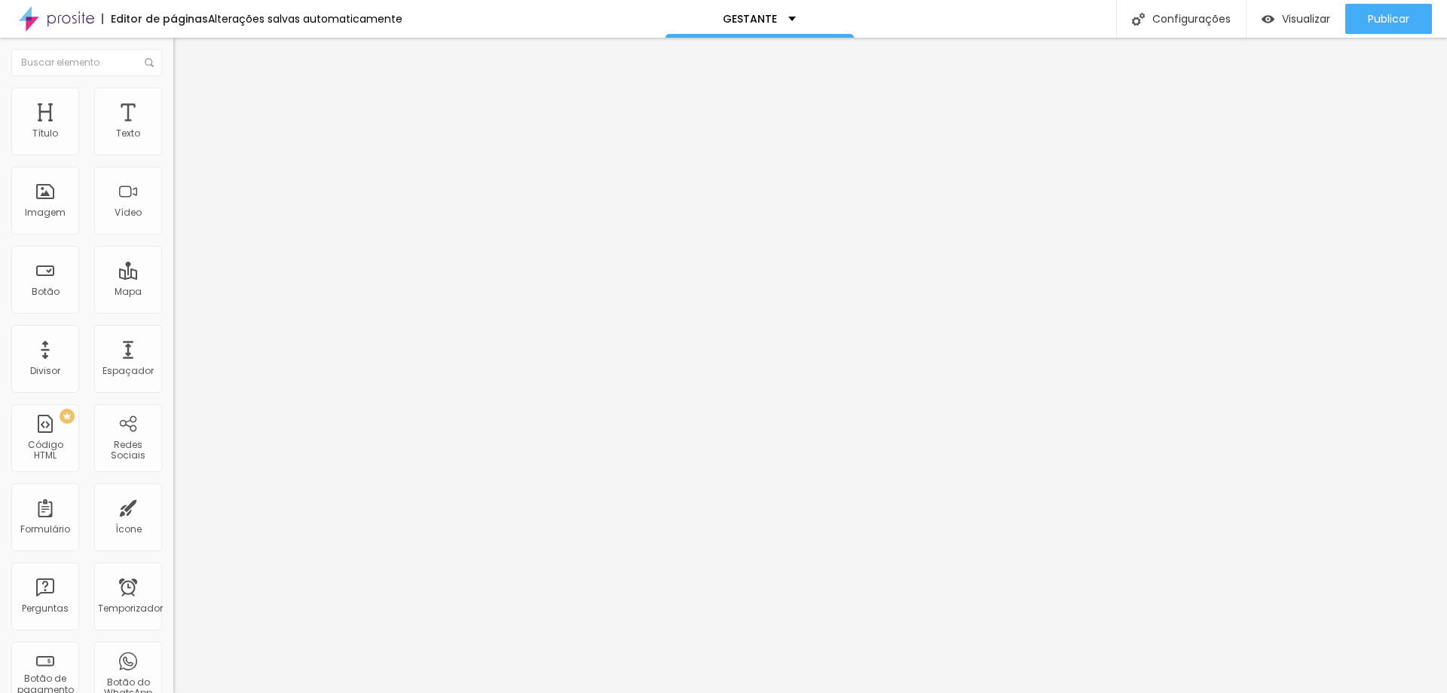
click at [173, 100] on li "Estilo" at bounding box center [259, 94] width 173 height 15
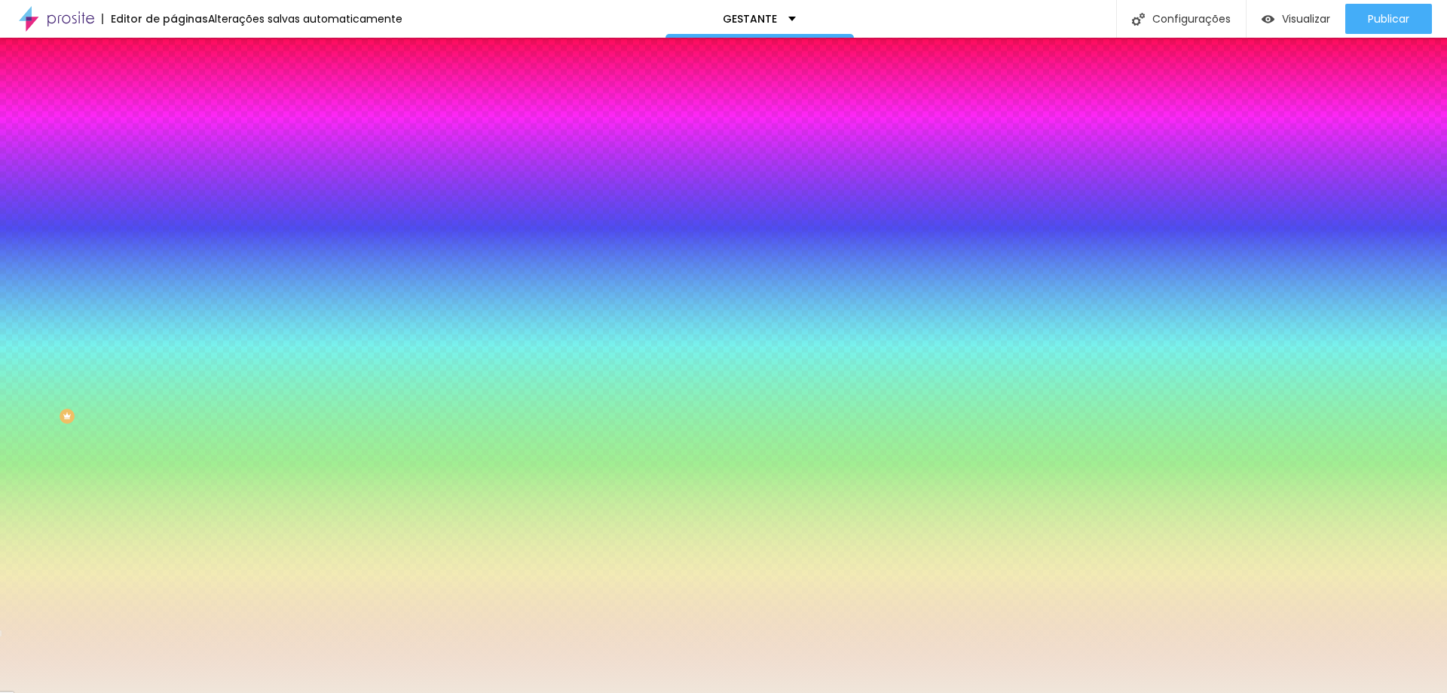
click at [173, 144] on div at bounding box center [259, 144] width 173 height 0
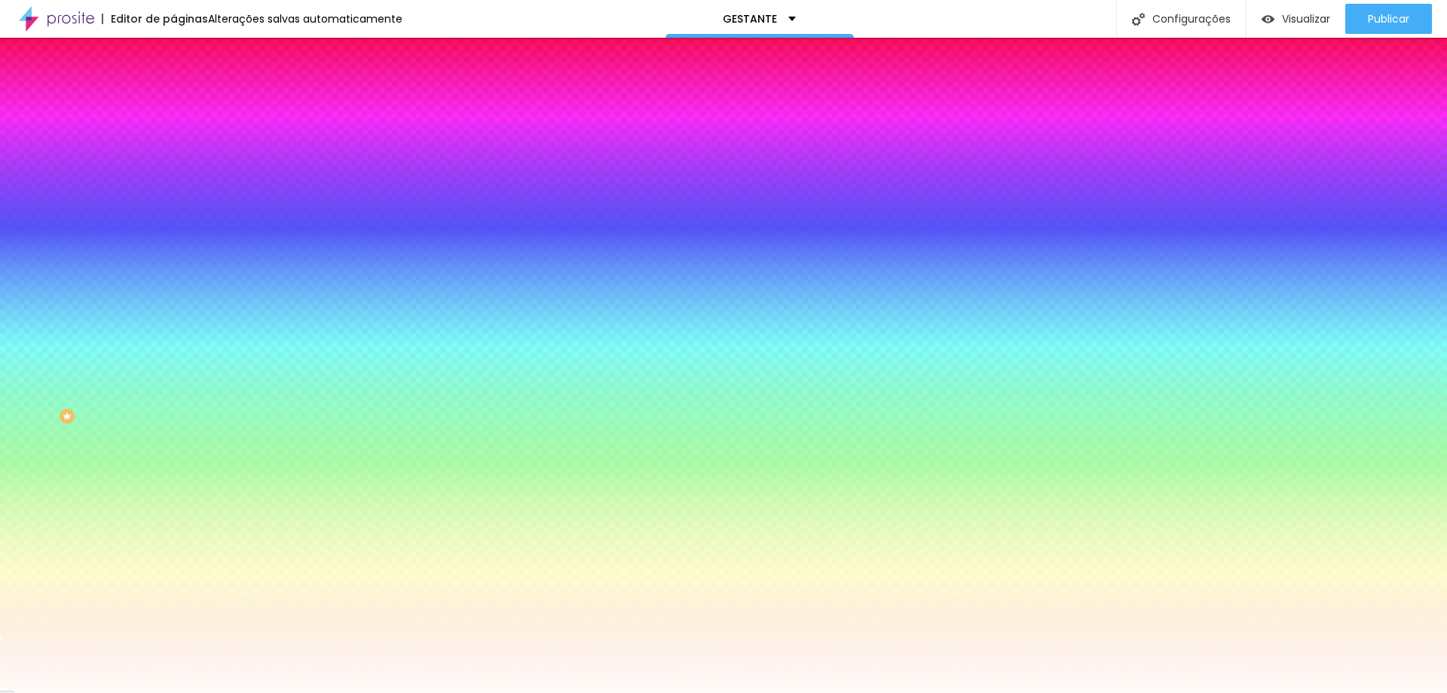
type input "#FFFFFF"
drag, startPoint x: 29, startPoint y: 167, endPoint x: 10, endPoint y: 153, distance: 24.3
click at [173, 153] on div "Cor de fundo Voltar ao padrão #FFFFFF Sombra DESATIVADO Voltar ao padrão Borda …" at bounding box center [259, 185] width 173 height 134
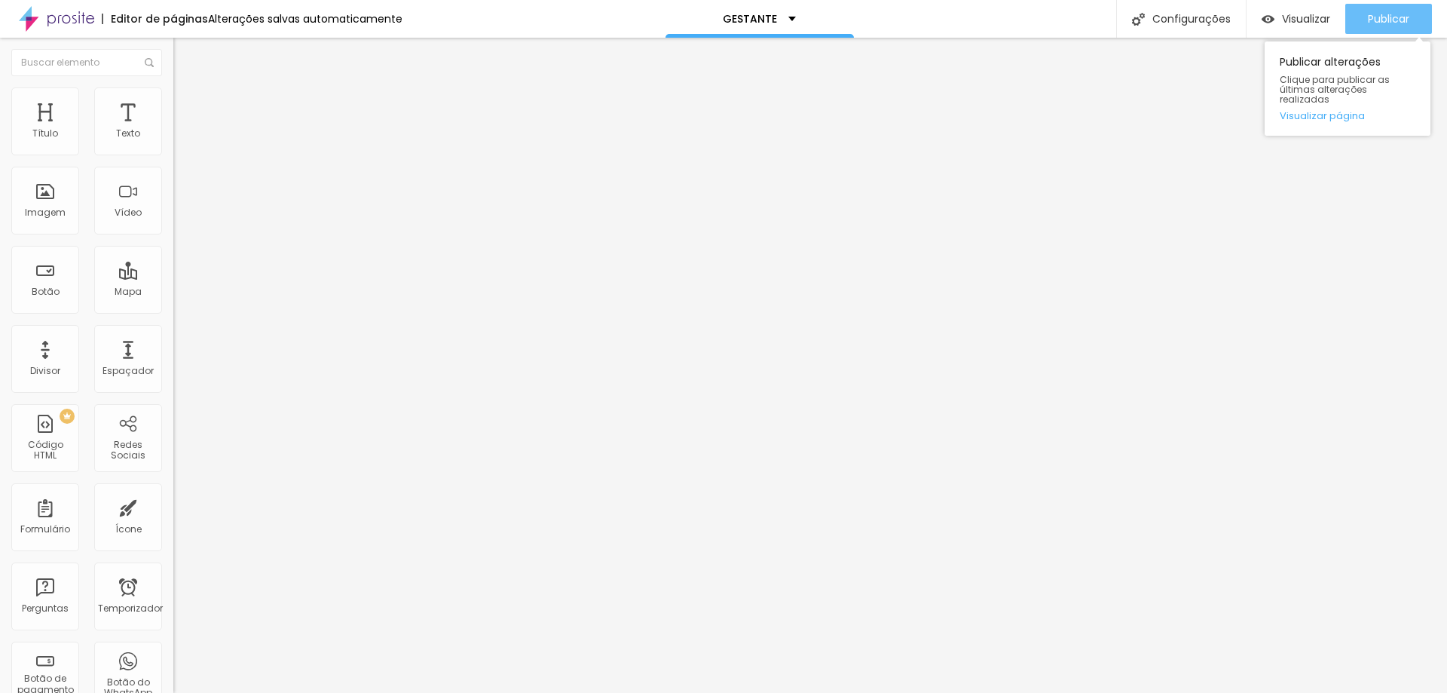
click at [1402, 26] on font "Publicar" at bounding box center [1388, 18] width 41 height 15
click at [1308, 17] on font "Visualizar" at bounding box center [1306, 18] width 48 height 15
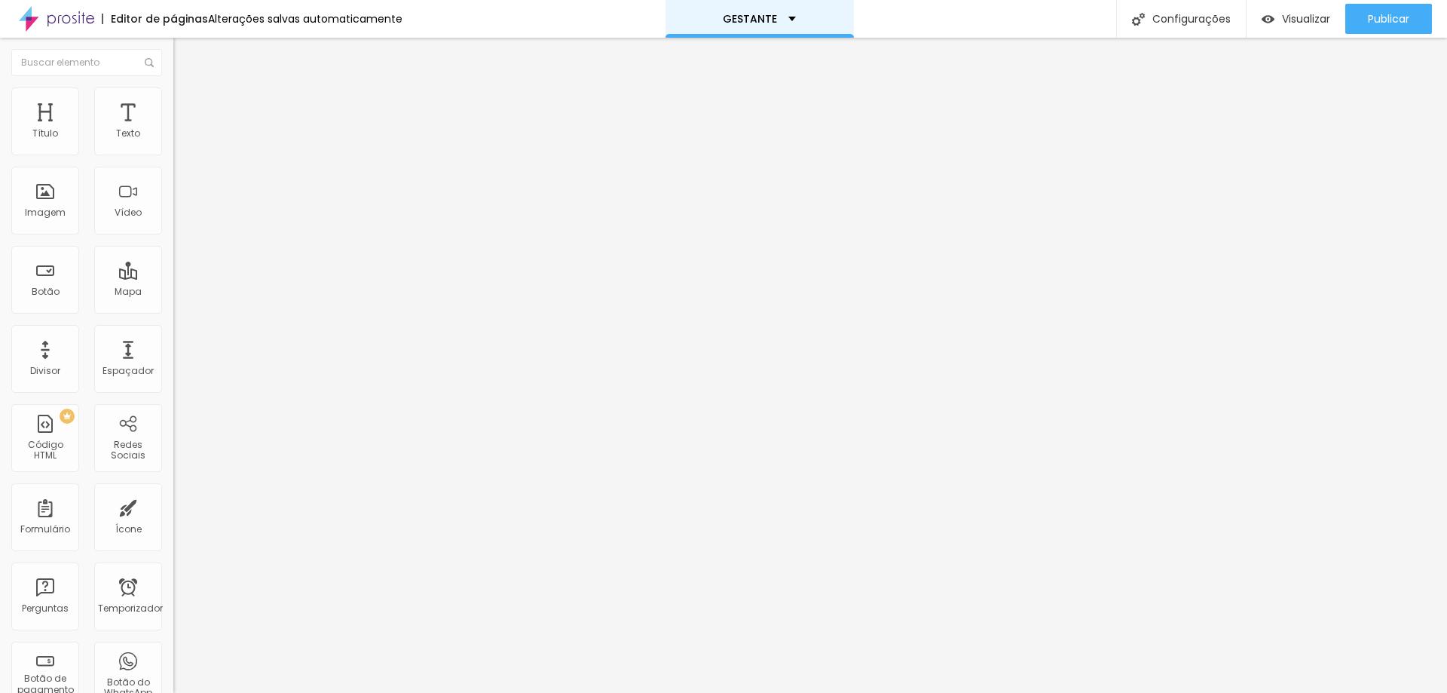
click at [786, 26] on div "GESTANTE" at bounding box center [760, 19] width 188 height 38
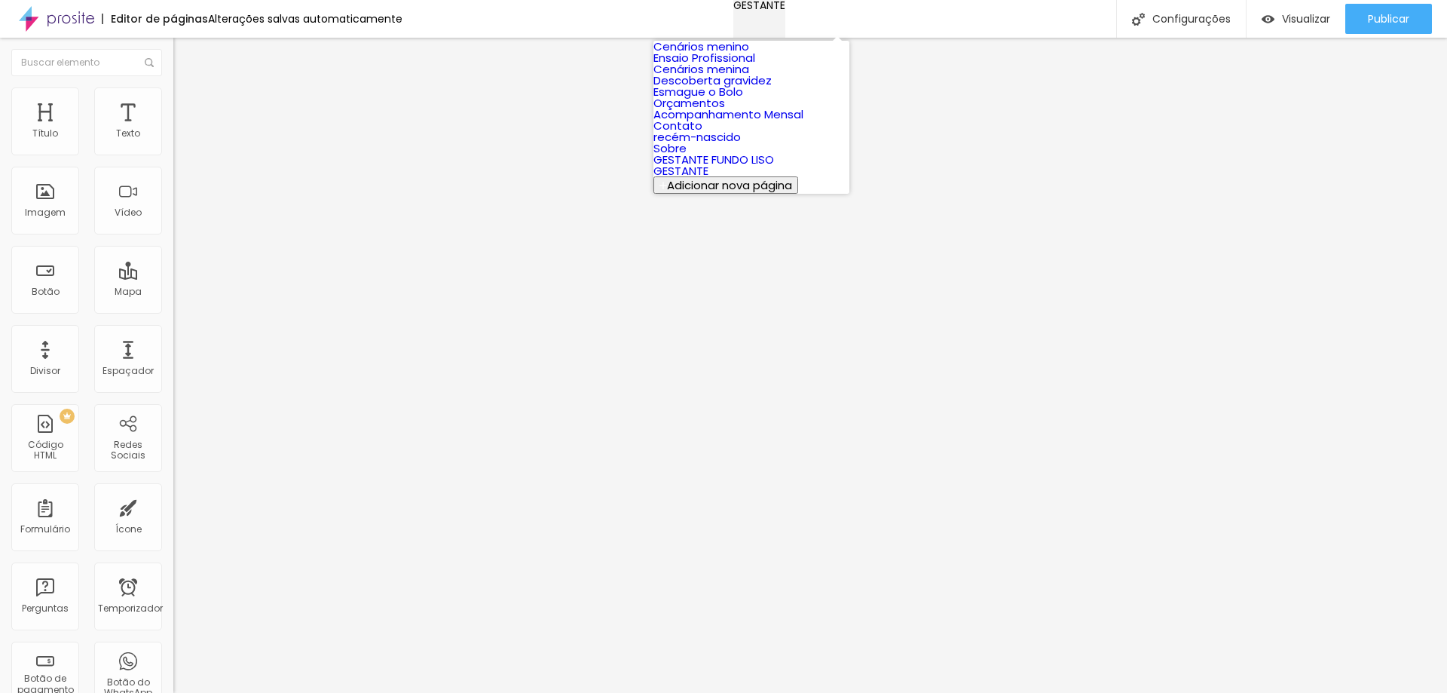
click at [786, 11] on div "GESTANTE" at bounding box center [760, 5] width 52 height 11
